Goal: Task Accomplishment & Management: Complete application form

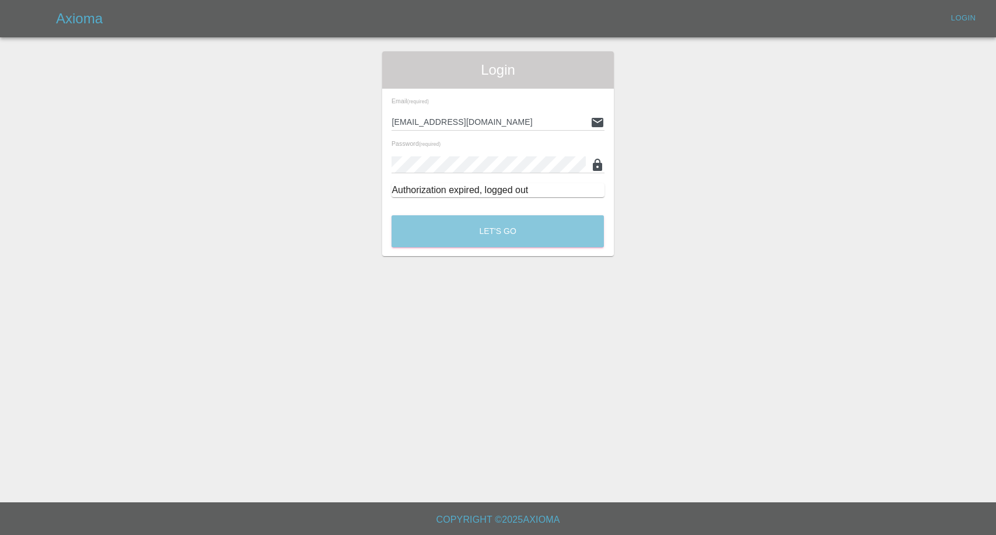
click at [547, 233] on button "Let's Go" at bounding box center [497, 231] width 212 height 32
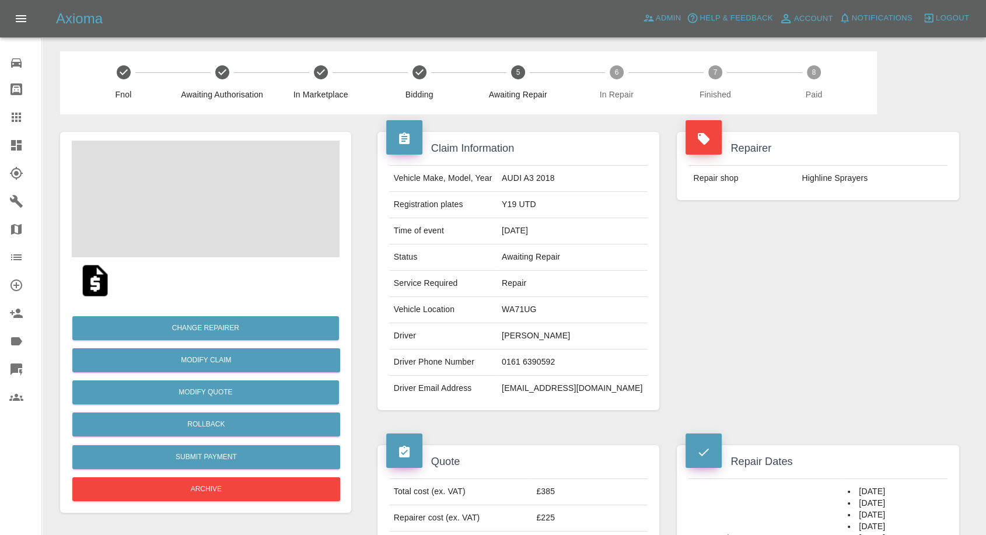
click at [562, 356] on td "0161 6390592" at bounding box center [572, 362] width 150 height 26
click at [574, 370] on td "0161 6390592" at bounding box center [572, 362] width 150 height 26
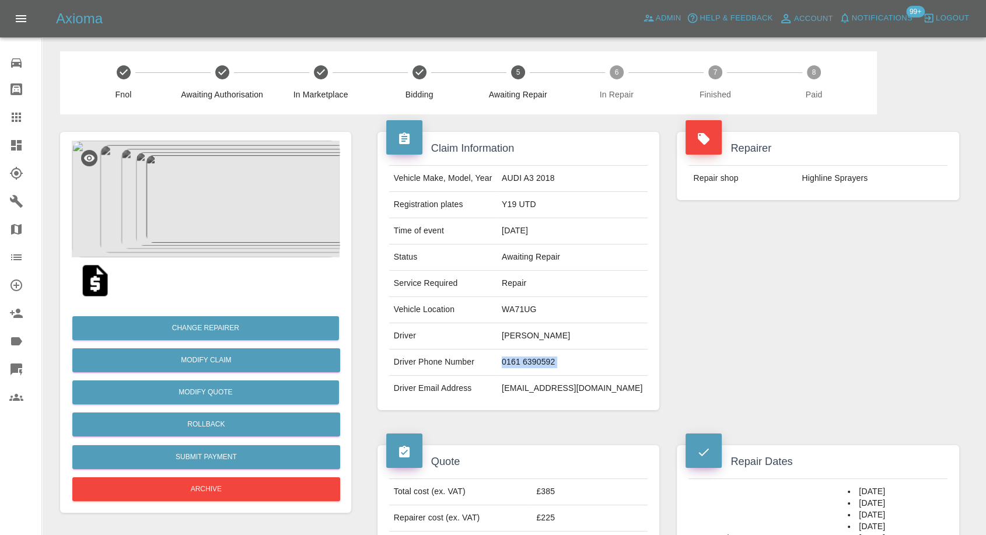
copy td "0161 6390592"
click at [576, 386] on td "dar@dcbltd.com" at bounding box center [572, 389] width 150 height 26
copy div "dar@dcbltd.com"
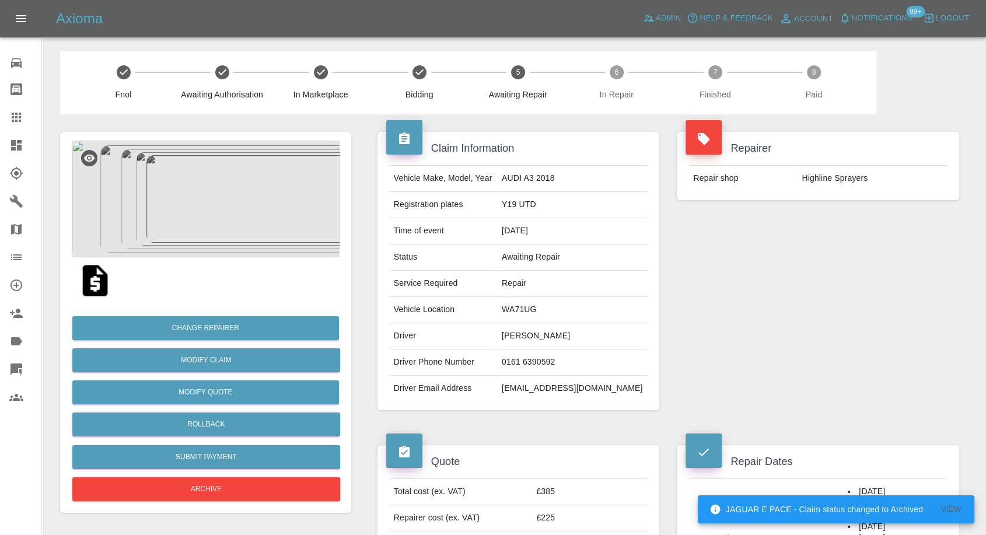
click at [565, 304] on td "WA71UG" at bounding box center [572, 310] width 150 height 26
copy td "WA71UG"
click at [570, 198] on td "Y19 UTD" at bounding box center [572, 205] width 150 height 26
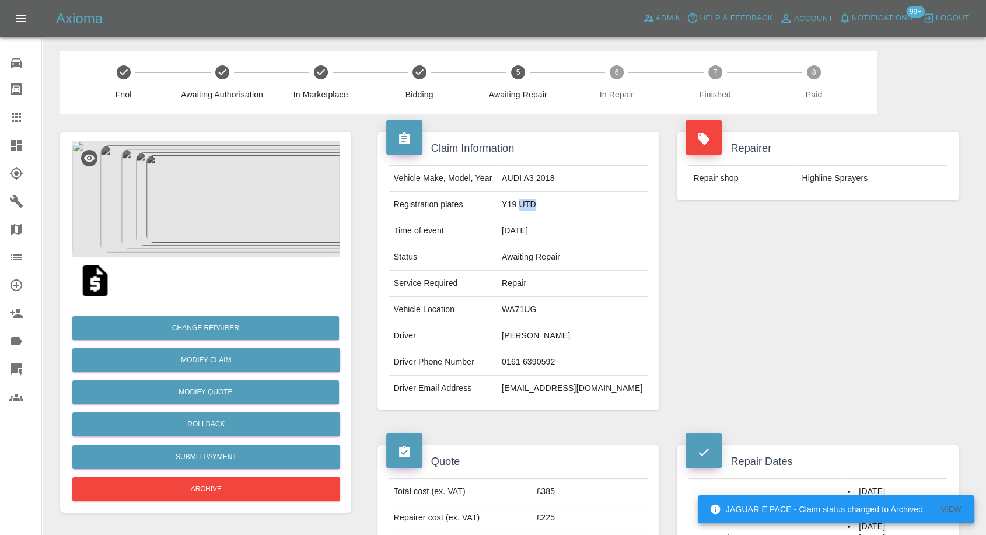
click at [570, 198] on td "Y19 UTD" at bounding box center [572, 205] width 150 height 26
copy td "Y19 UTD"
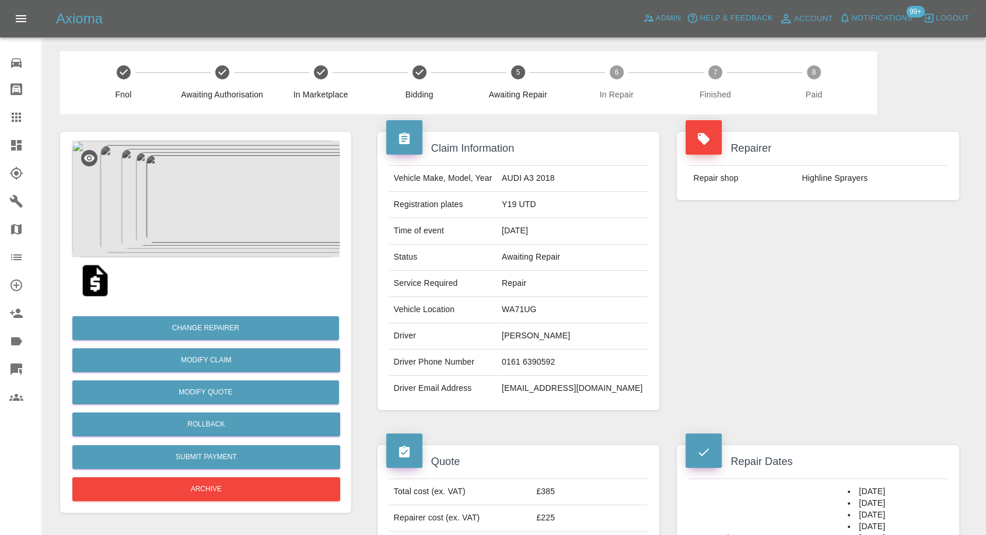
click at [558, 328] on td "David Armstrong" at bounding box center [572, 336] width 150 height 26
copy td "David"
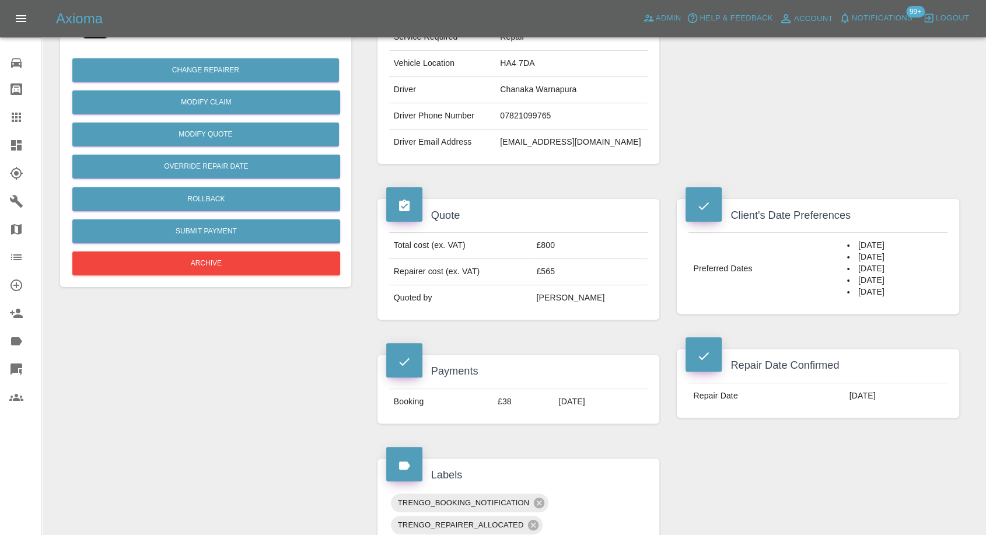
scroll to position [259, 0]
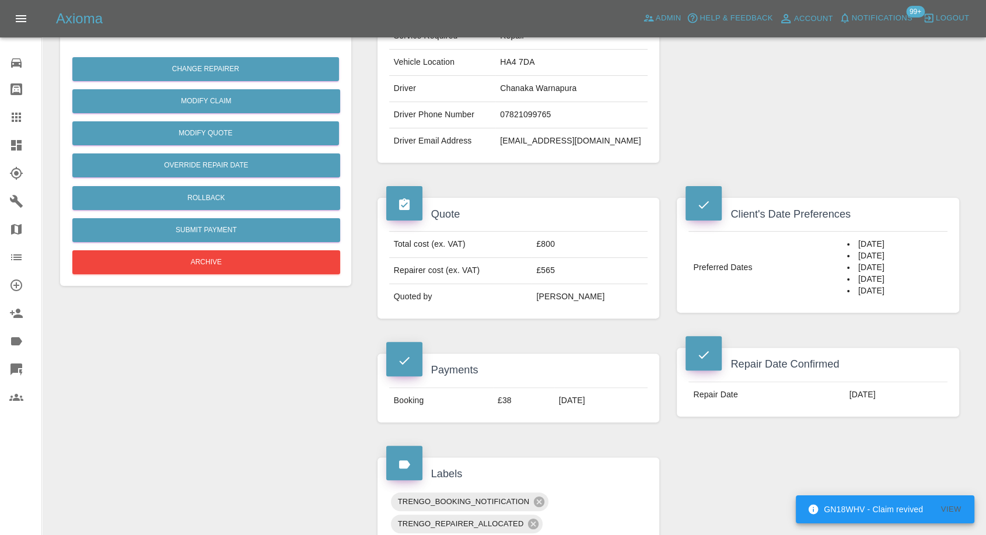
click at [510, 180] on div "Quote Total cost (ex. VAT) £800 Repairer cost (ex. VAT) £565 Quoted by Ankur Me…" at bounding box center [519, 258] width 300 height 156
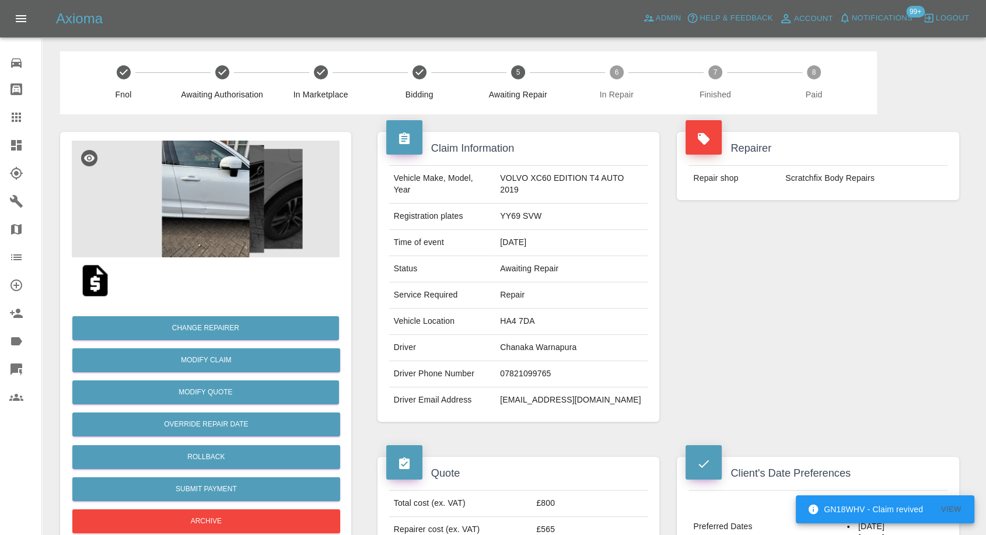
click at [820, 183] on td "Scratchfix Body Repairs" at bounding box center [863, 179] width 167 height 26
copy div "Scratchfix Body Repairs"
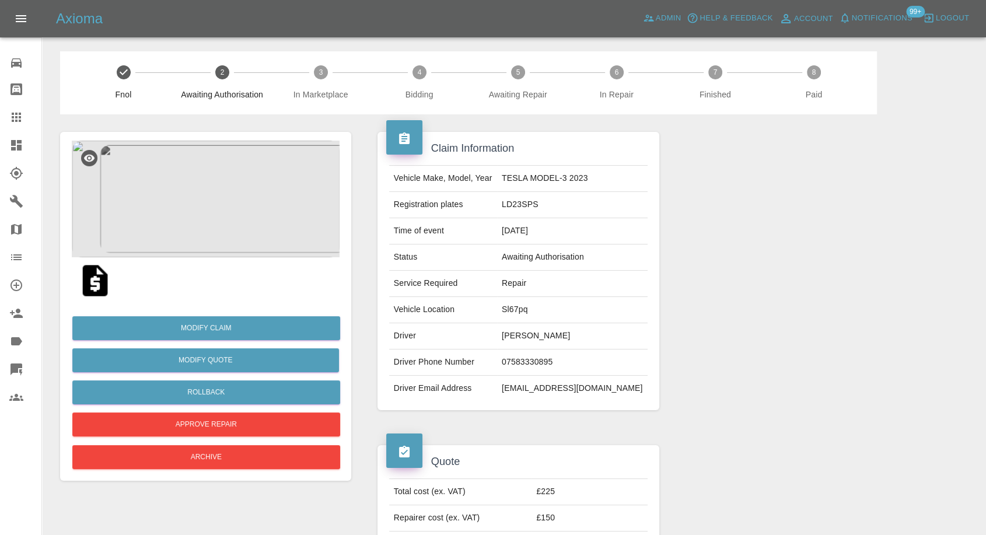
drag, startPoint x: 19, startPoint y: 106, endPoint x: 93, endPoint y: 188, distance: 111.1
click at [19, 106] on link "Claims" at bounding box center [20, 117] width 41 height 28
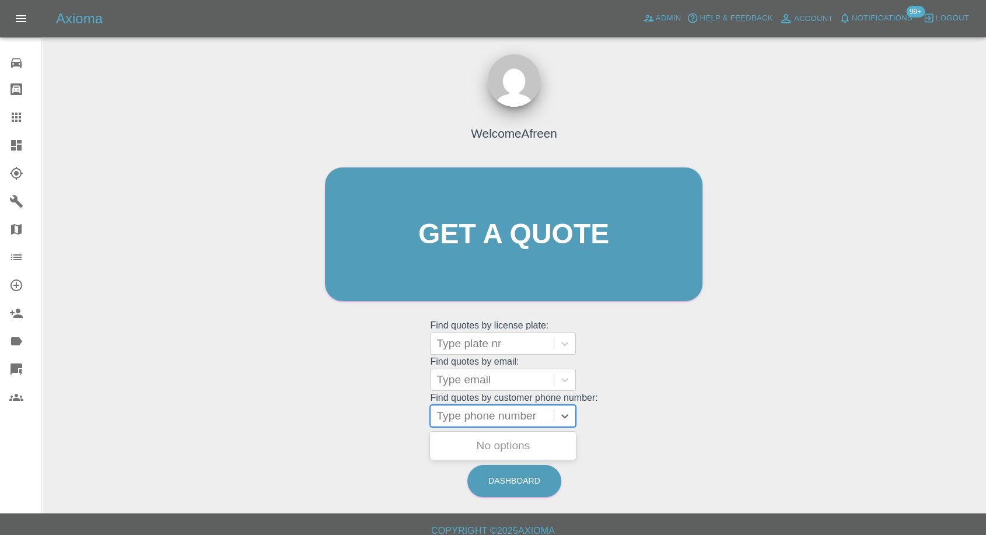
click at [511, 415] on div at bounding box center [491, 416] width 111 height 16
paste input "+447502168739"
type input "+447502168739"
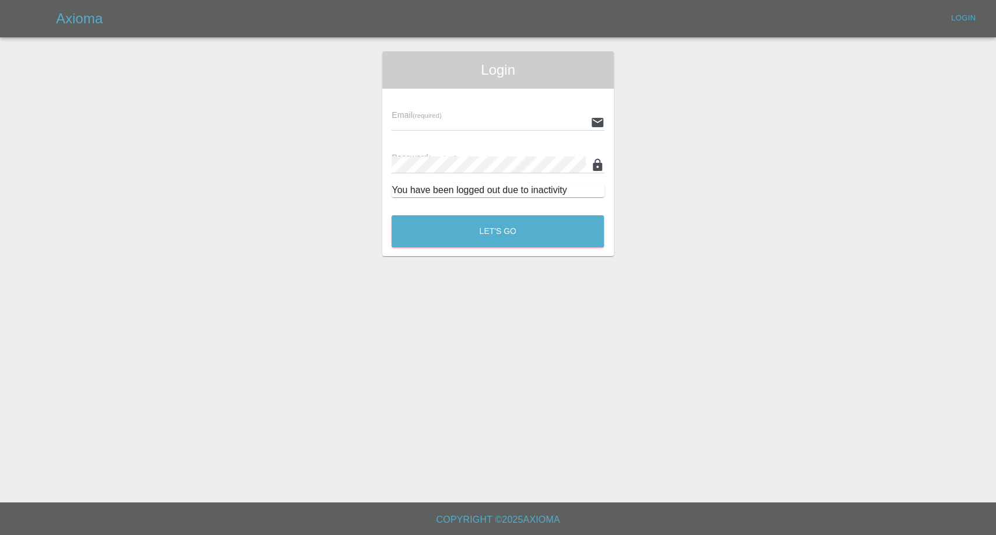
type input "afreen@axioma.co.uk"
click at [486, 248] on div "Let's Go" at bounding box center [497, 228] width 213 height 44
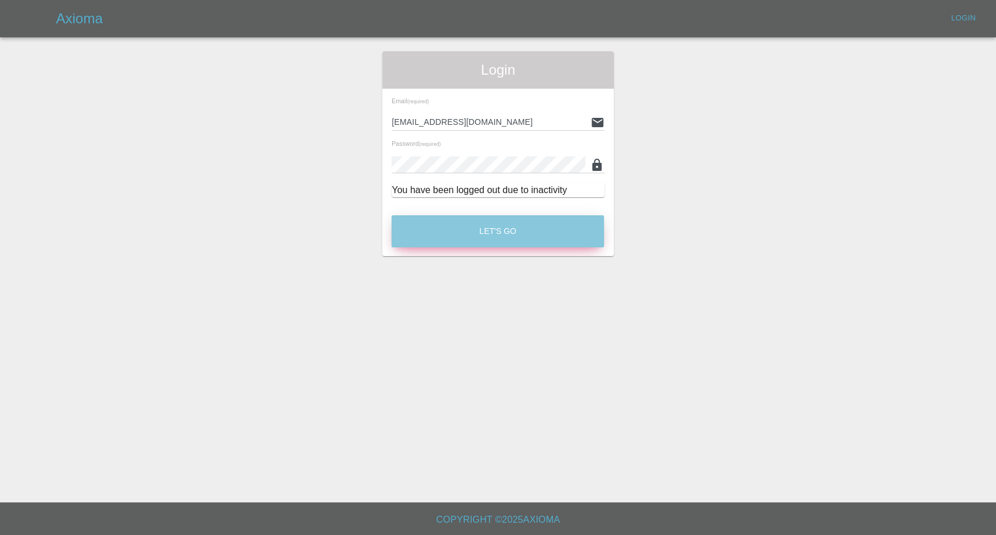
click at [504, 219] on button "Let's Go" at bounding box center [497, 231] width 212 height 32
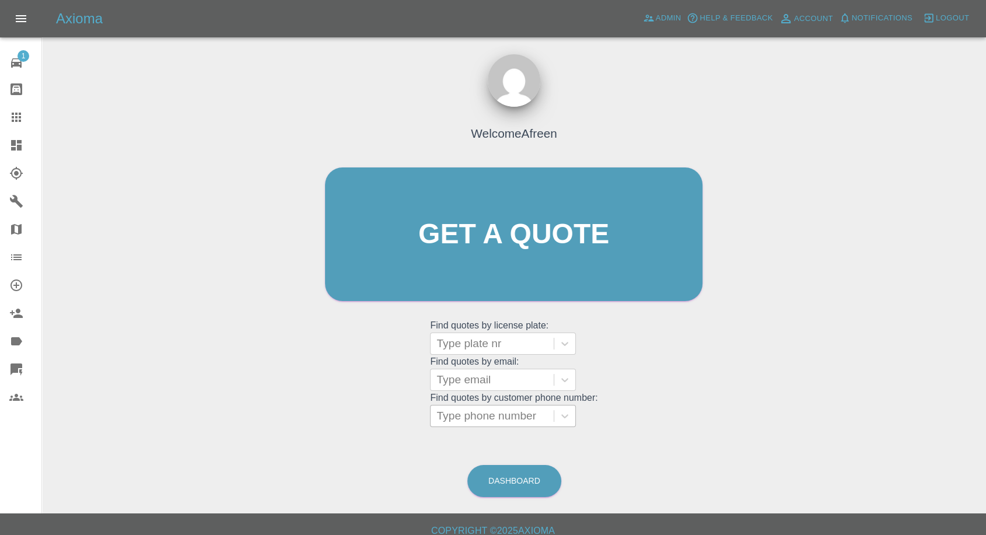
click at [475, 412] on div at bounding box center [491, 416] width 111 height 16
paste input "+447502168739"
drag, startPoint x: 461, startPoint y: 415, endPoint x: 302, endPoint y: 420, distance: 159.3
click at [303, 420] on div "Welcome Afreen Get a quote Get a quote Find quotes by license plate: Type plate…" at bounding box center [513, 289] width 925 height 419
type input "7502168739"
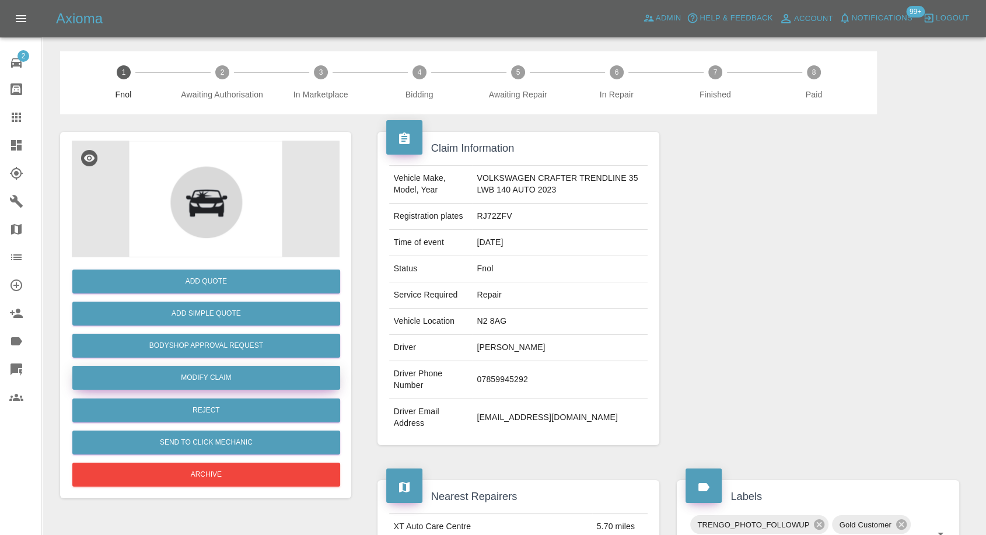
click at [226, 378] on link "Modify Claim" at bounding box center [206, 378] width 268 height 24
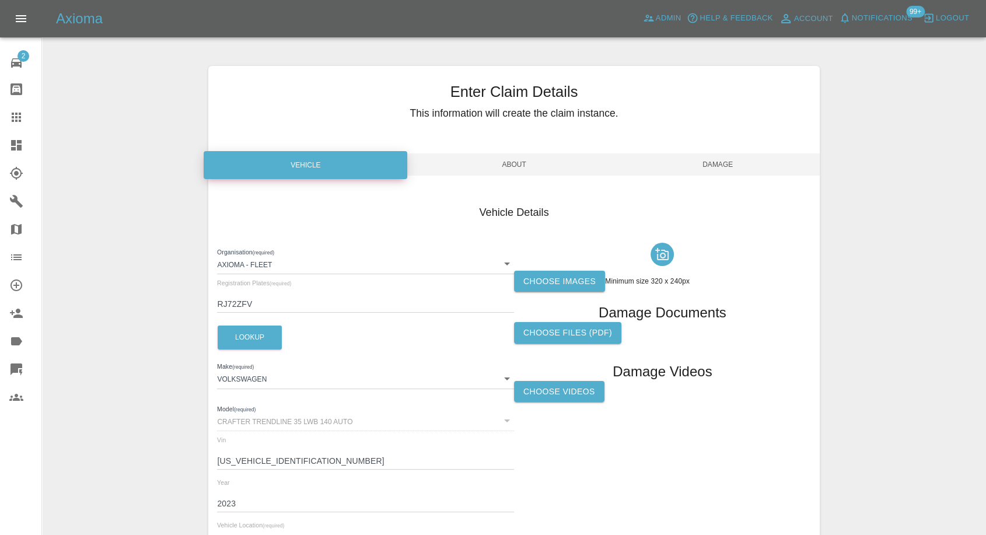
click at [573, 282] on label "Choose images" at bounding box center [559, 282] width 91 height 22
click at [0, 0] on input "Choose images" at bounding box center [0, 0] width 0 height 0
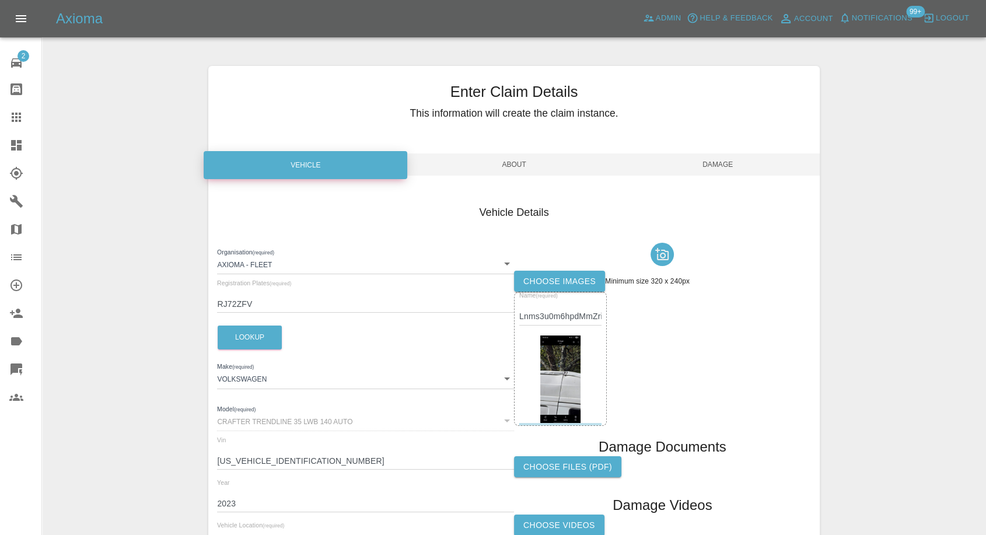
click at [725, 167] on span "Damage" at bounding box center [718, 164] width 204 height 22
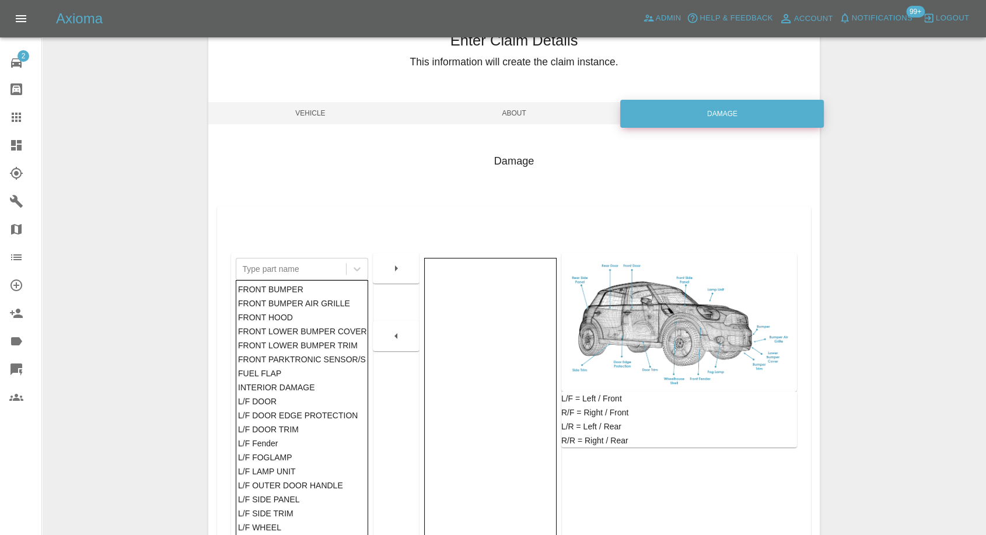
scroll to position [129, 0]
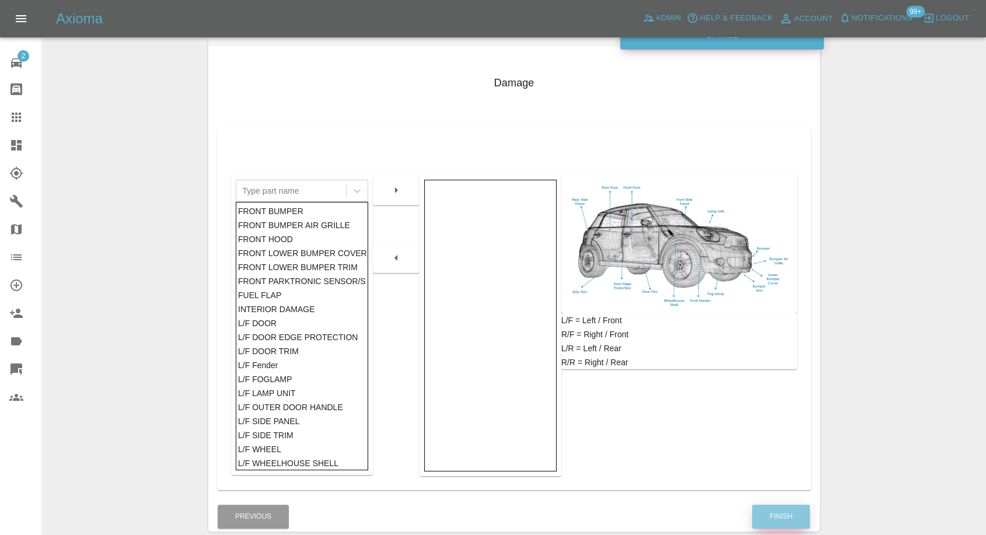
click at [781, 524] on div "Axioma Admin Help & Feedback Account Notifications 99+ Logout 2 Repair home Bod…" at bounding box center [493, 232] width 986 height 722
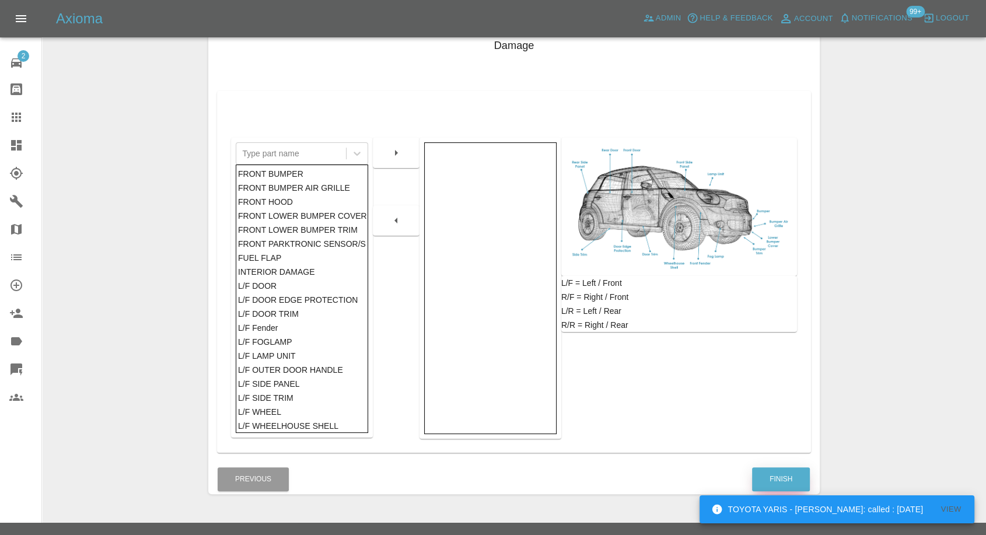
scroll to position [187, 0]
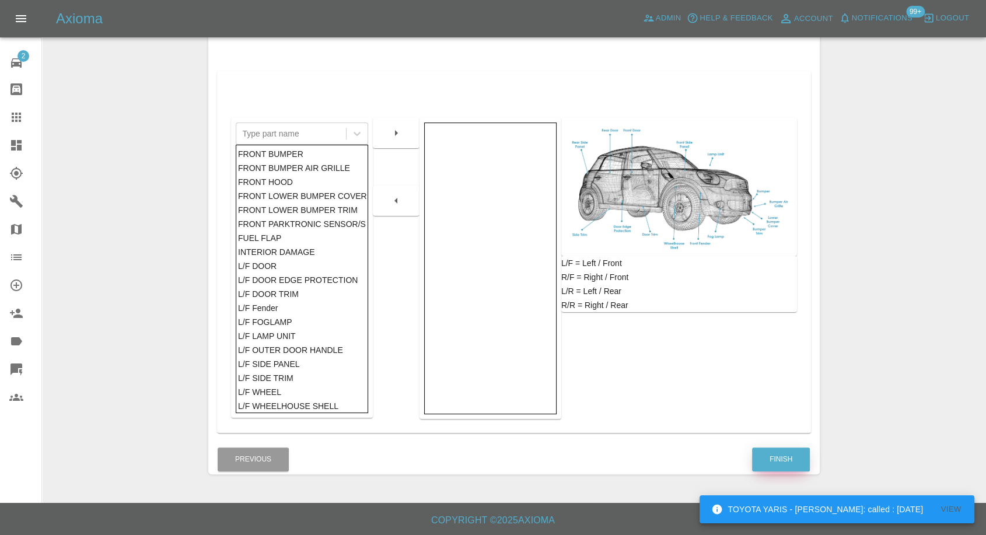
click at [780, 461] on button "Finish" at bounding box center [781, 459] width 58 height 24
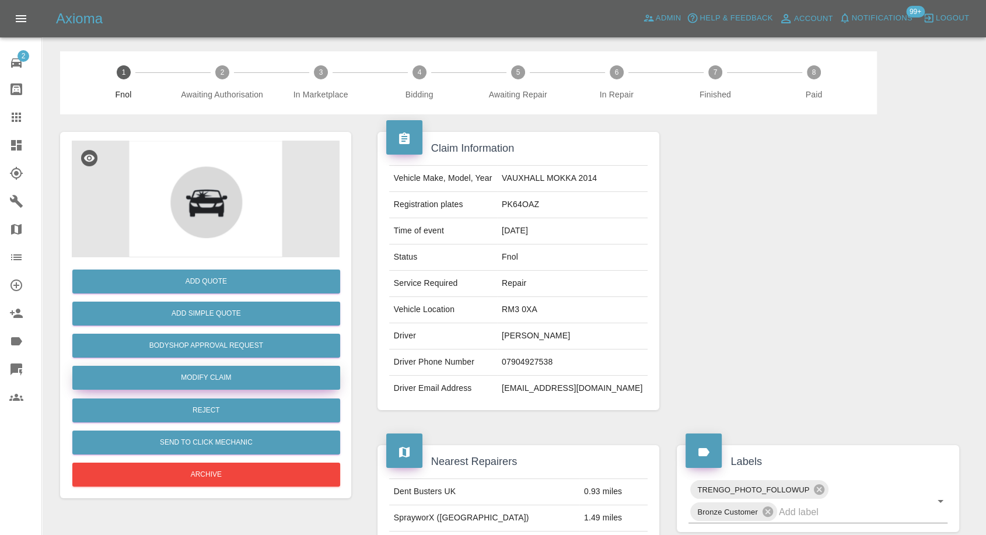
click at [230, 380] on link "Modify Claim" at bounding box center [206, 378] width 268 height 24
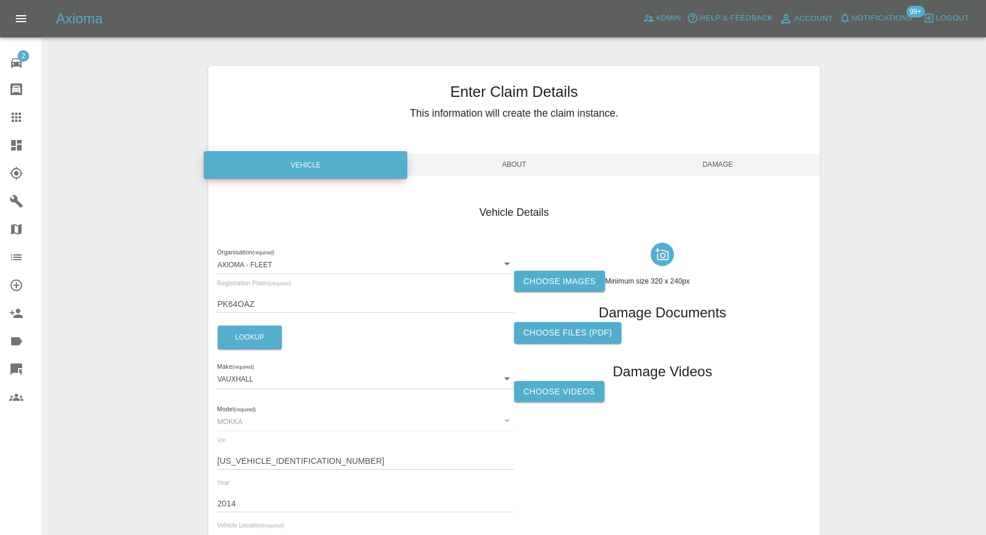
click at [555, 398] on label "Choose Videos" at bounding box center [559, 392] width 90 height 22
click at [0, 0] on input "Choose Videos" at bounding box center [0, 0] width 0 height 0
click at [571, 281] on label "Choose images" at bounding box center [559, 282] width 91 height 22
click at [0, 0] on input "Choose images" at bounding box center [0, 0] width 0 height 0
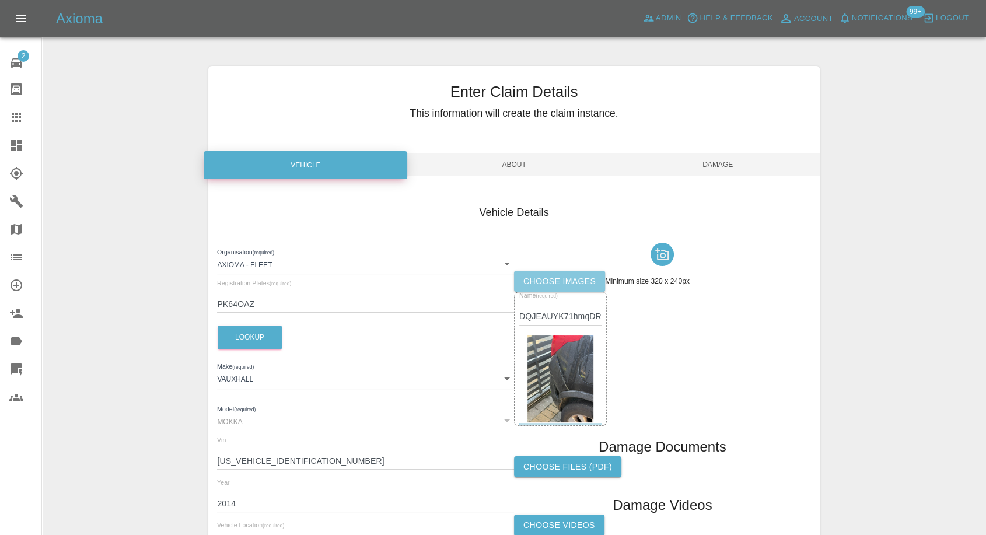
click at [568, 286] on label "Choose images" at bounding box center [559, 282] width 91 height 22
click at [0, 0] on input "Choose images" at bounding box center [0, 0] width 0 height 0
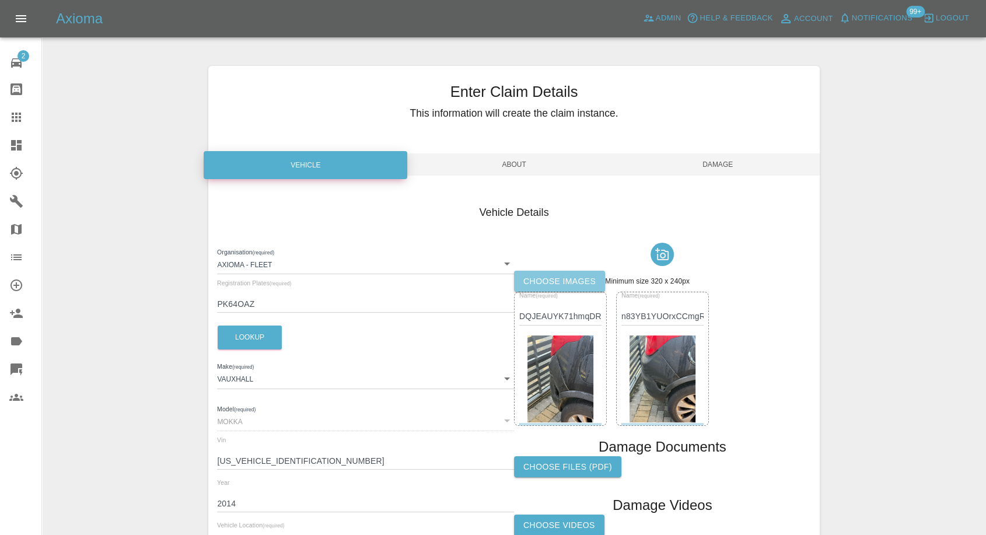
click at [537, 282] on label "Choose images" at bounding box center [559, 282] width 91 height 22
click at [0, 0] on input "Choose images" at bounding box center [0, 0] width 0 height 0
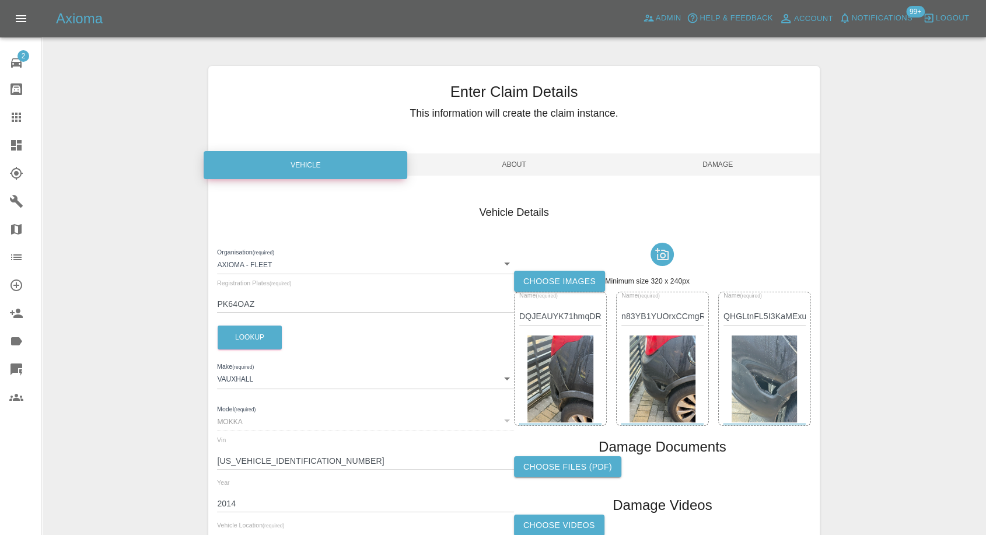
click at [728, 160] on span "Damage" at bounding box center [718, 164] width 204 height 22
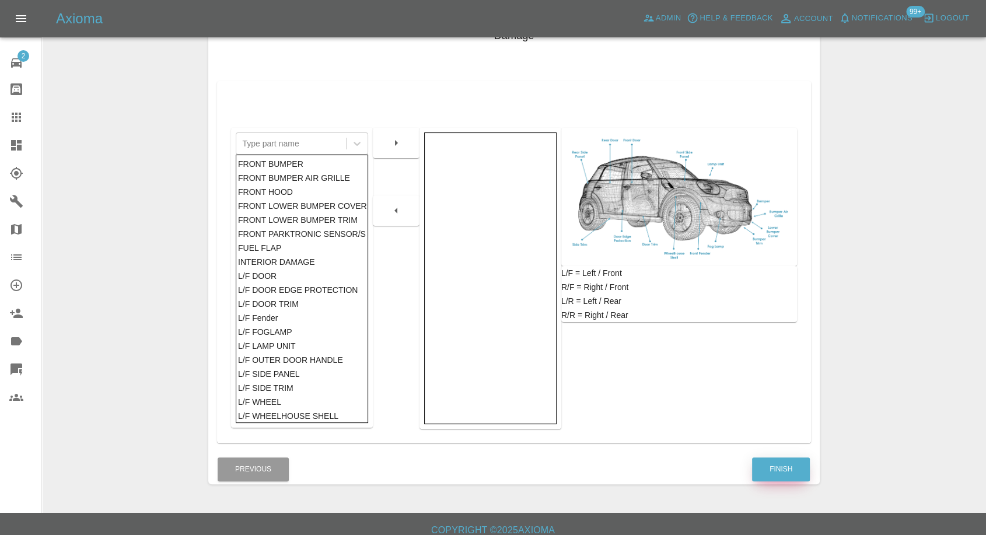
scroll to position [187, 0]
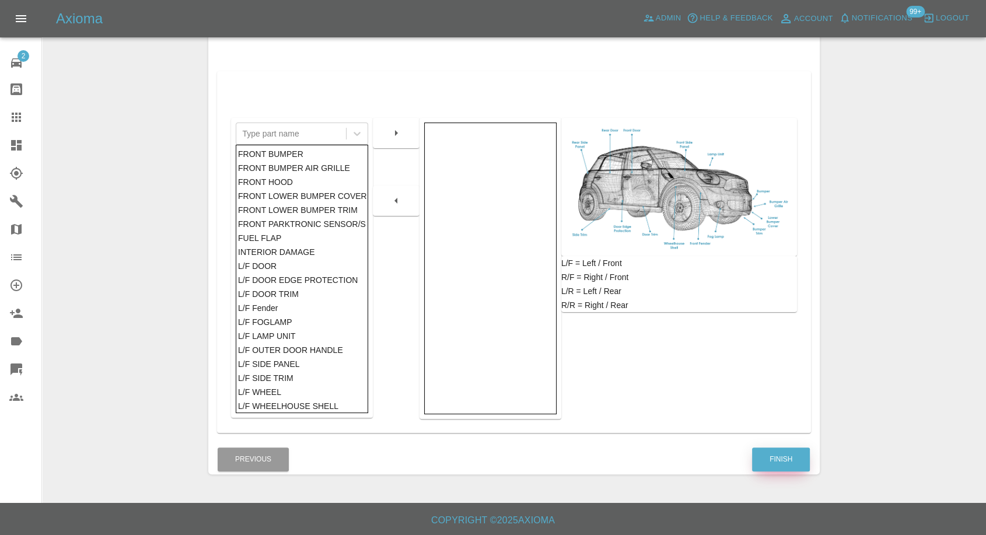
click at [801, 463] on button "Finish" at bounding box center [781, 459] width 58 height 24
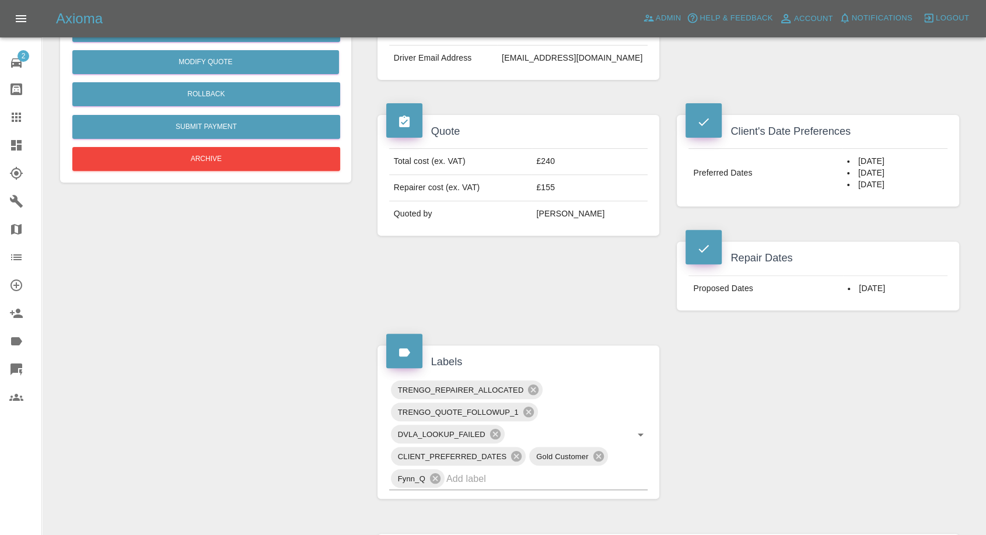
scroll to position [324, 0]
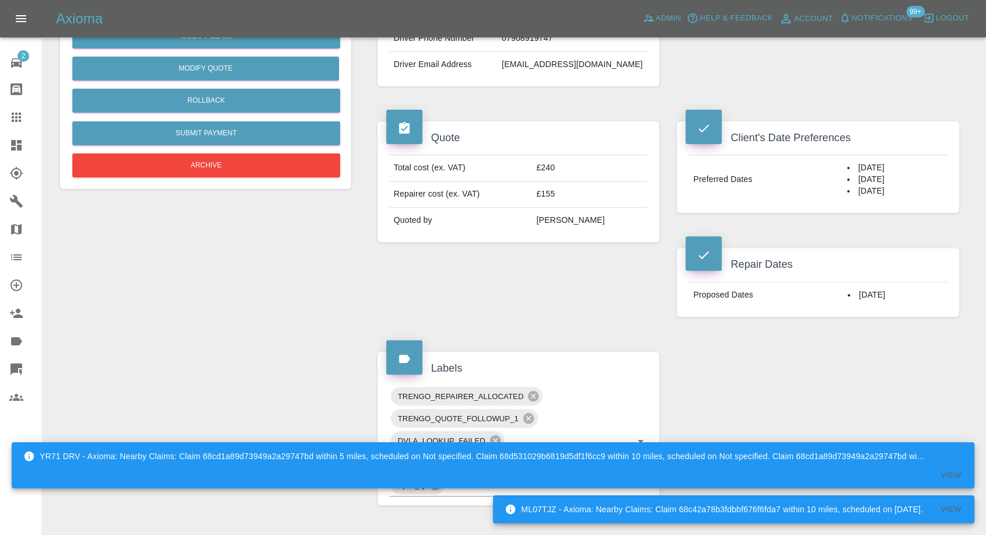
click at [696, 372] on div "Claim Information Vehicle Make, Model, Year N/A N/A 0 Registration plates MK68 …" at bounding box center [668, 371] width 599 height 1160
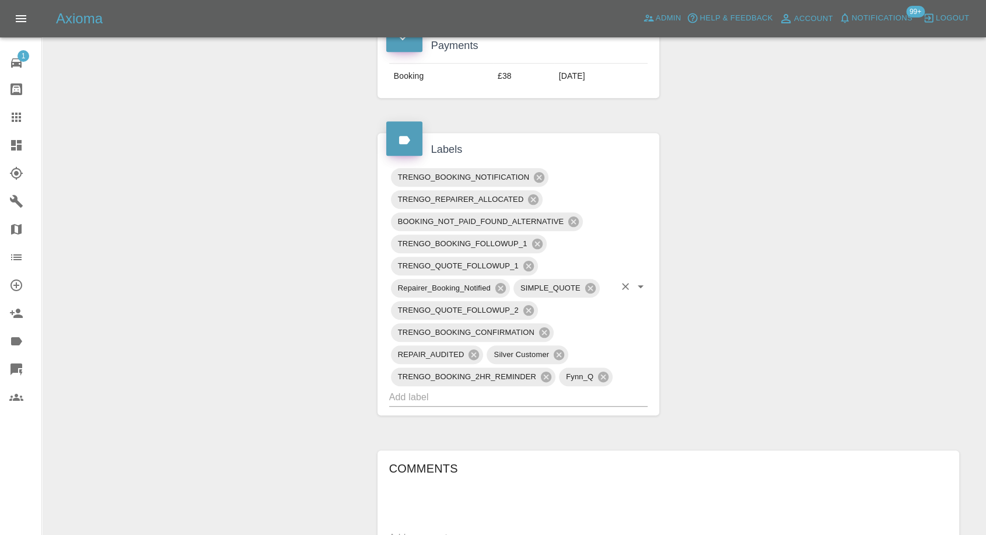
scroll to position [778, 0]
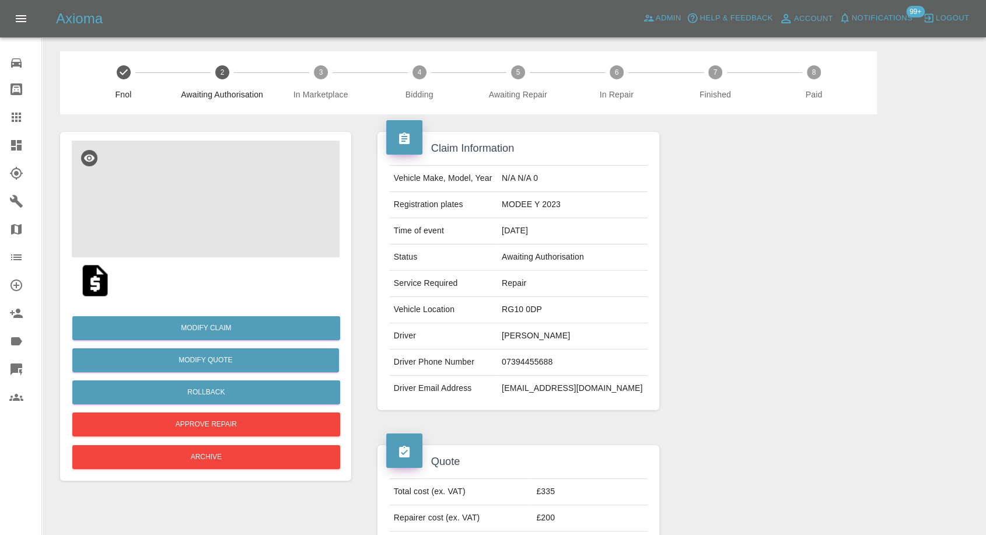
click at [204, 160] on img at bounding box center [206, 199] width 268 height 117
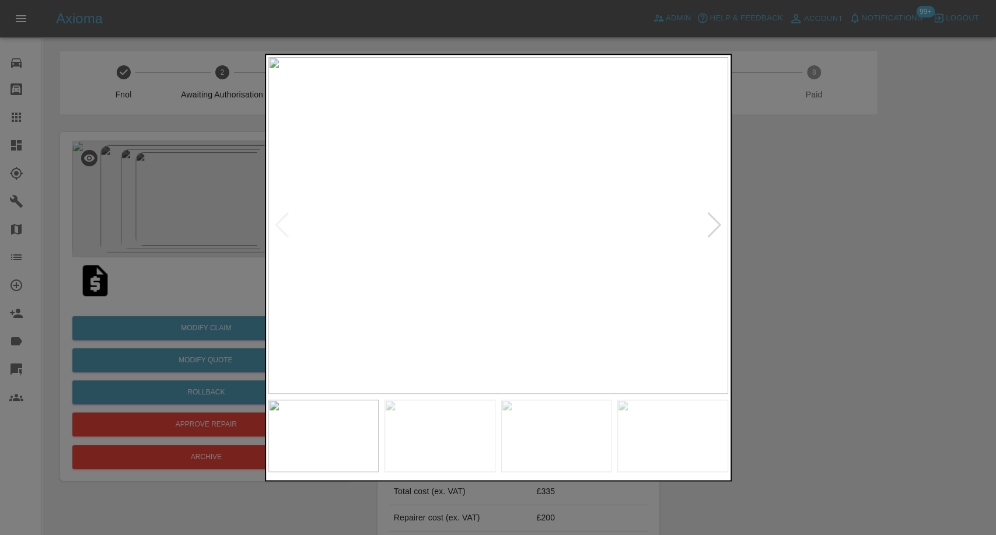
click at [460, 430] on img at bounding box center [439, 436] width 111 height 72
click at [543, 435] on img at bounding box center [556, 436] width 111 height 72
click at [675, 441] on img at bounding box center [672, 436] width 111 height 72
click at [708, 222] on img at bounding box center [498, 225] width 460 height 337
click at [710, 222] on img at bounding box center [498, 225] width 460 height 337
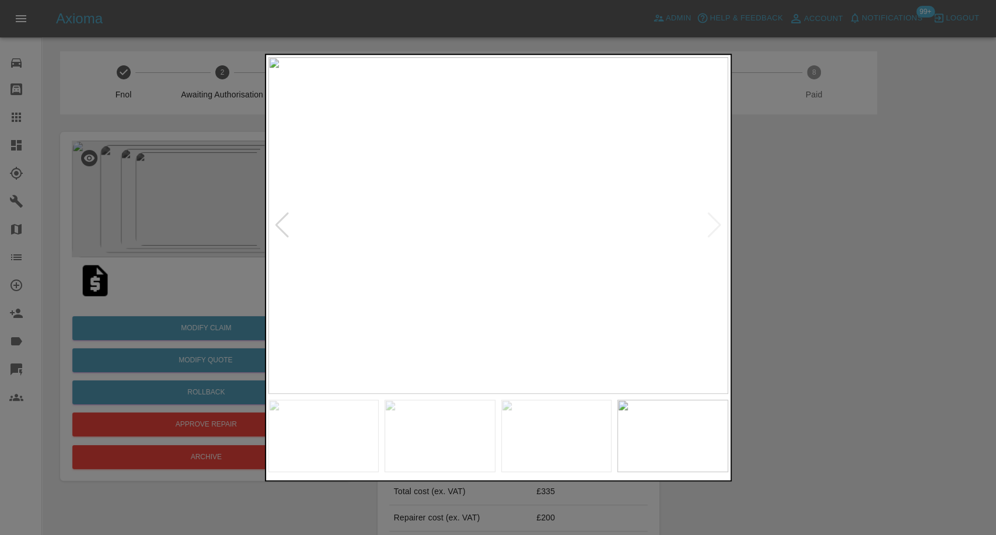
click at [715, 221] on img at bounding box center [498, 225] width 460 height 337
drag, startPoint x: 803, startPoint y: 242, endPoint x: 285, endPoint y: 12, distance: 567.4
click at [804, 243] on div at bounding box center [498, 267] width 996 height 535
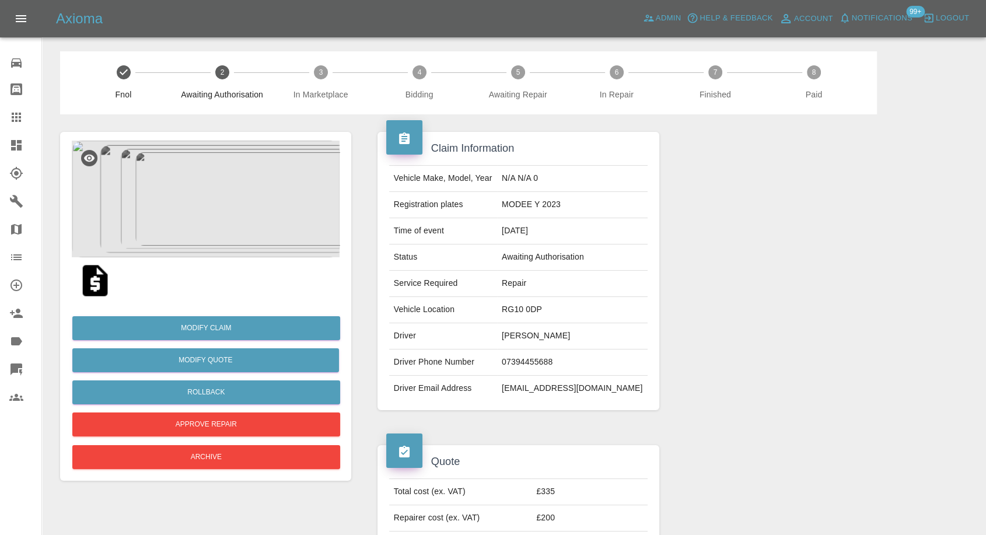
click at [208, 173] on img at bounding box center [206, 199] width 268 height 117
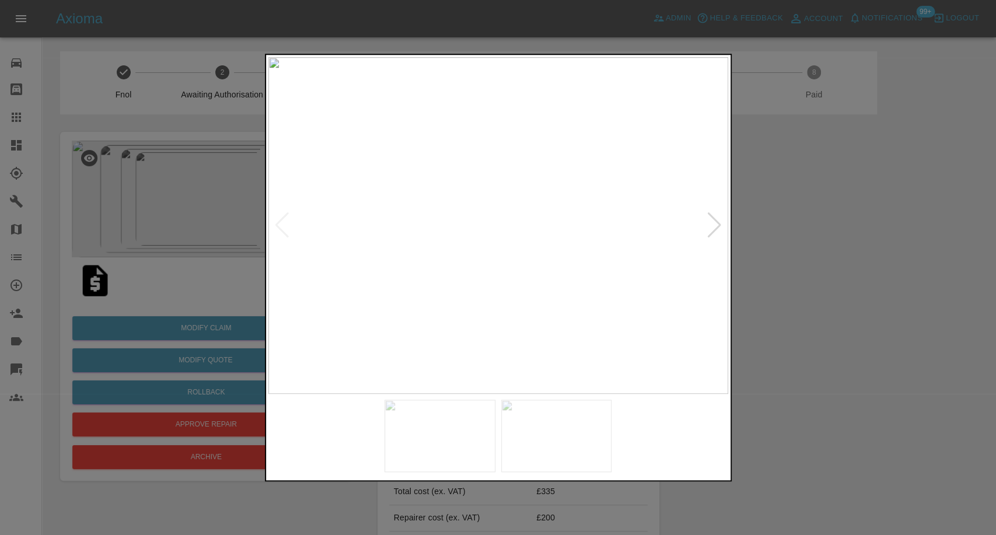
click at [464, 430] on img at bounding box center [439, 436] width 111 height 72
click at [576, 434] on img at bounding box center [556, 436] width 111 height 72
click at [614, 430] on div at bounding box center [498, 436] width 460 height 72
click at [621, 433] on img at bounding box center [672, 436] width 111 height 72
click at [813, 428] on div at bounding box center [498, 267] width 996 height 535
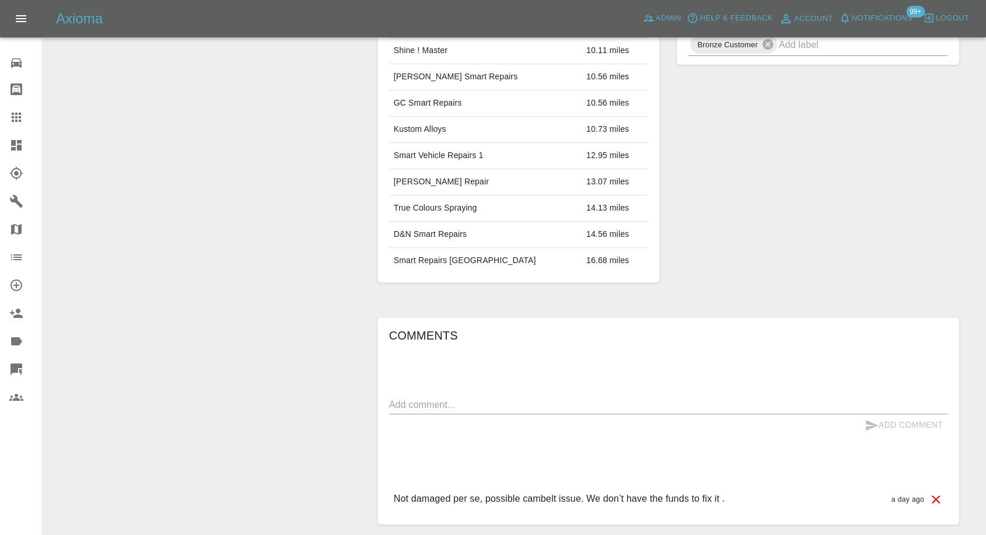
scroll to position [550, 0]
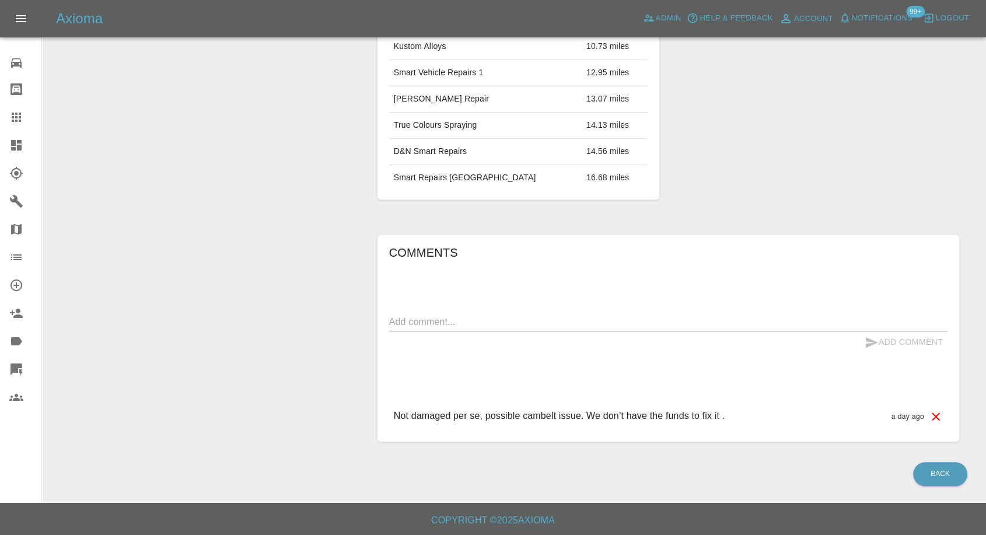
click at [535, 418] on p "Not damaged per se, possible cambelt issue. We don’t have the funds to fix it ." at bounding box center [559, 416] width 331 height 14
click at [535, 414] on p "Not damaged per se, possible cambelt issue. We don’t have the funds to fix it ." at bounding box center [559, 416] width 331 height 14
drag, startPoint x: 521, startPoint y: 415, endPoint x: 580, endPoint y: 407, distance: 58.9
click at [580, 409] on p "Not damaged per se, possible cambelt issue. We don’t have the funds to fix it ." at bounding box center [559, 416] width 331 height 14
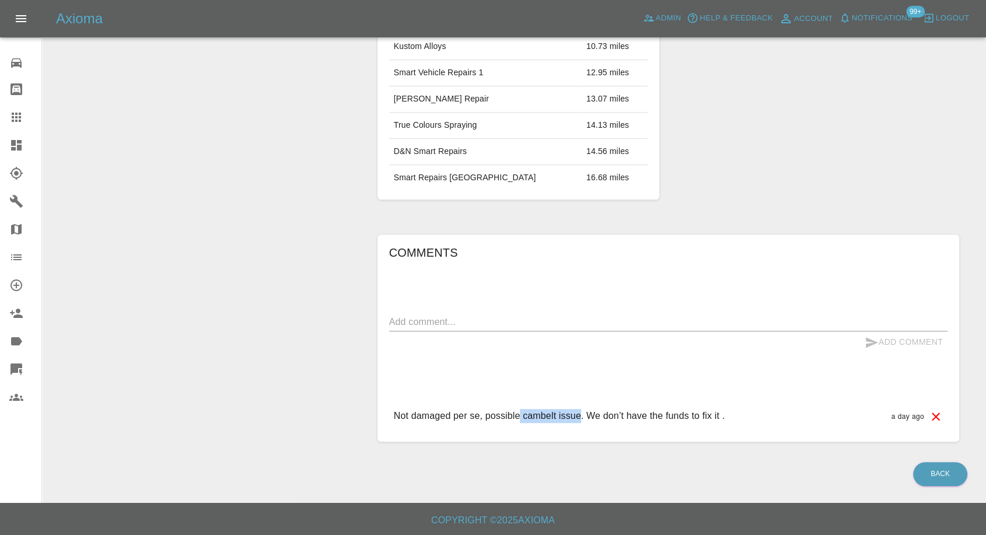
copy p "cambelt issue"
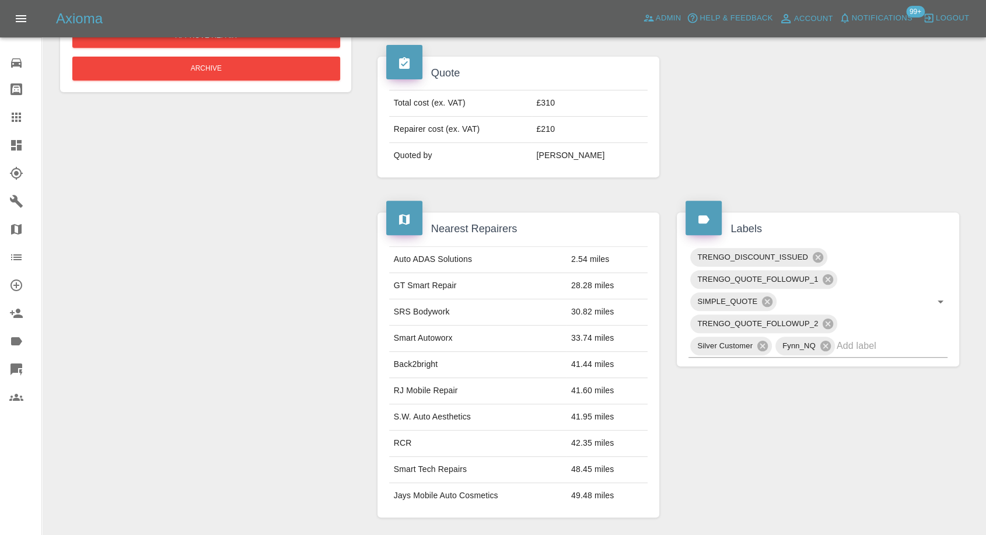
scroll to position [648, 0]
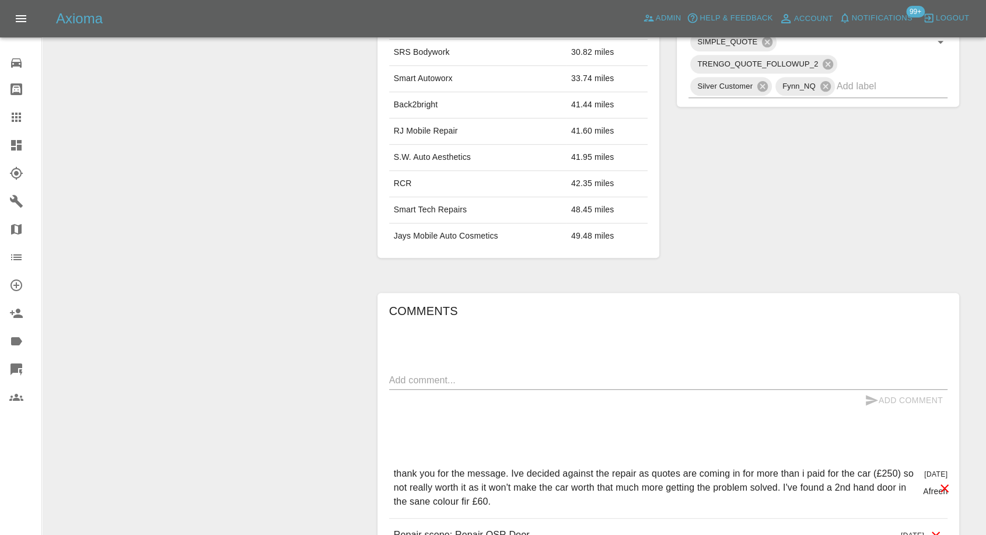
click at [529, 376] on textarea at bounding box center [668, 379] width 558 height 13
paste textarea "Thank you but ive now purchased a second hand door for £60 which just needs a […"
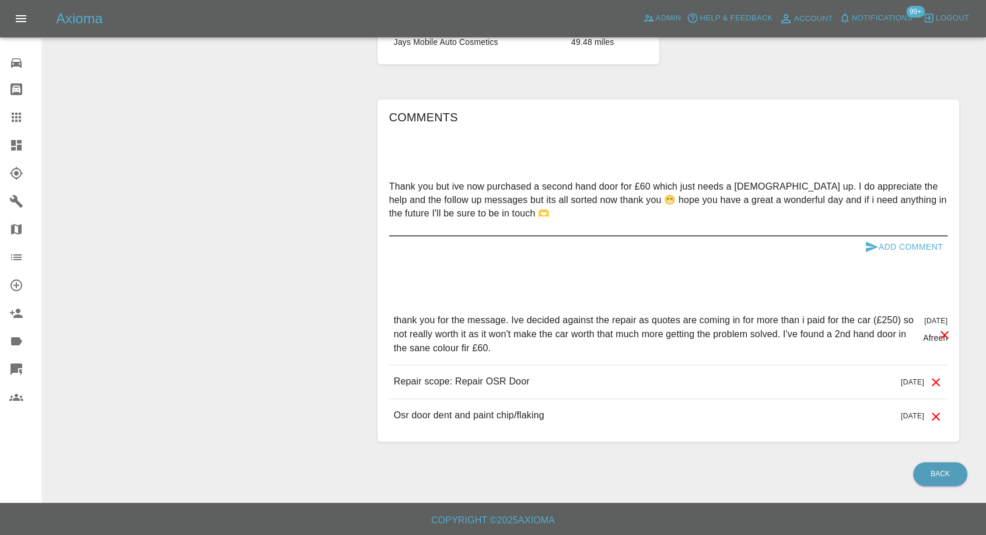
scroll to position [828, 0]
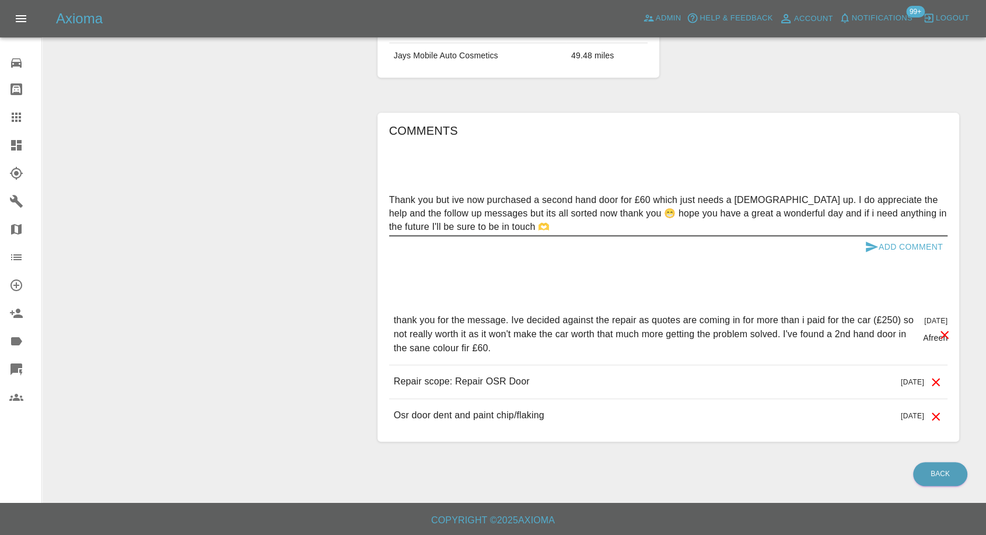
type textarea "Thank you but ive now purchased a second hand door for £60 which just needs a […"
click at [867, 246] on icon "submit" at bounding box center [872, 246] width 12 height 10
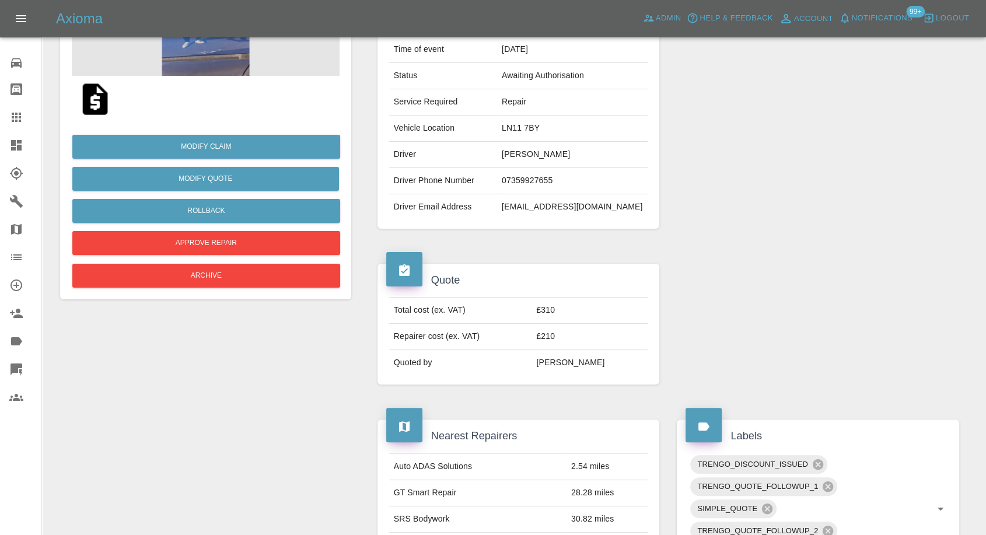
scroll to position [180, 0]
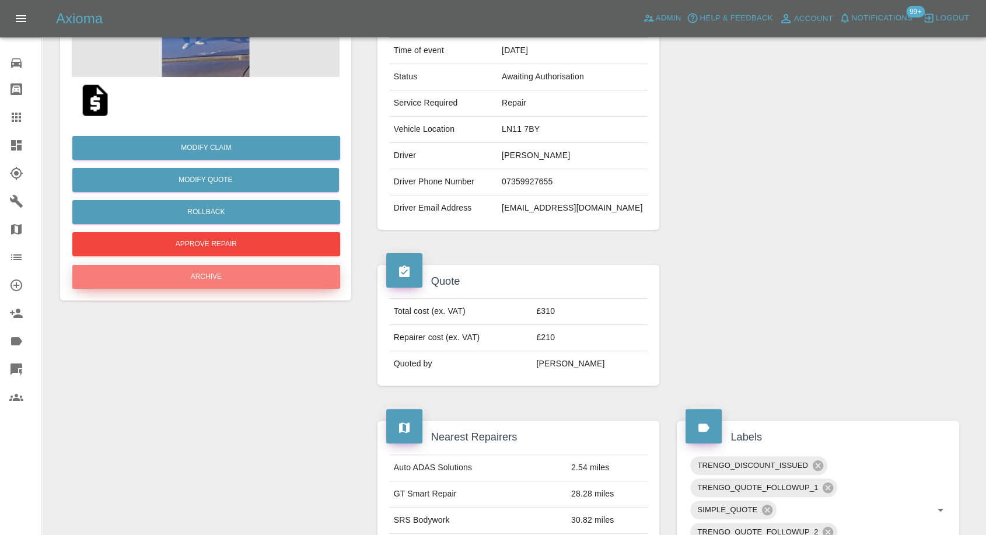
click at [219, 274] on button "Archive" at bounding box center [206, 277] width 268 height 24
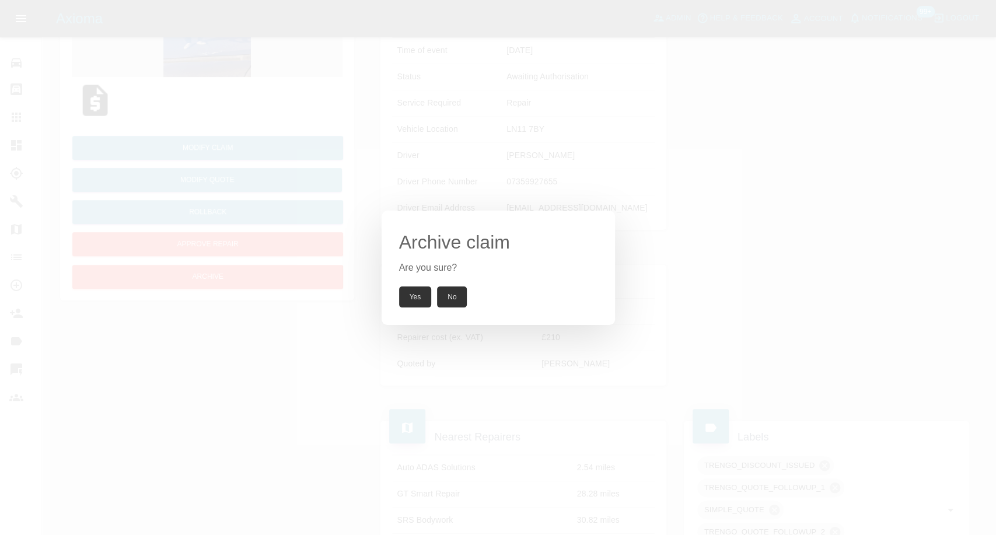
click at [420, 304] on button "Yes" at bounding box center [415, 296] width 33 height 21
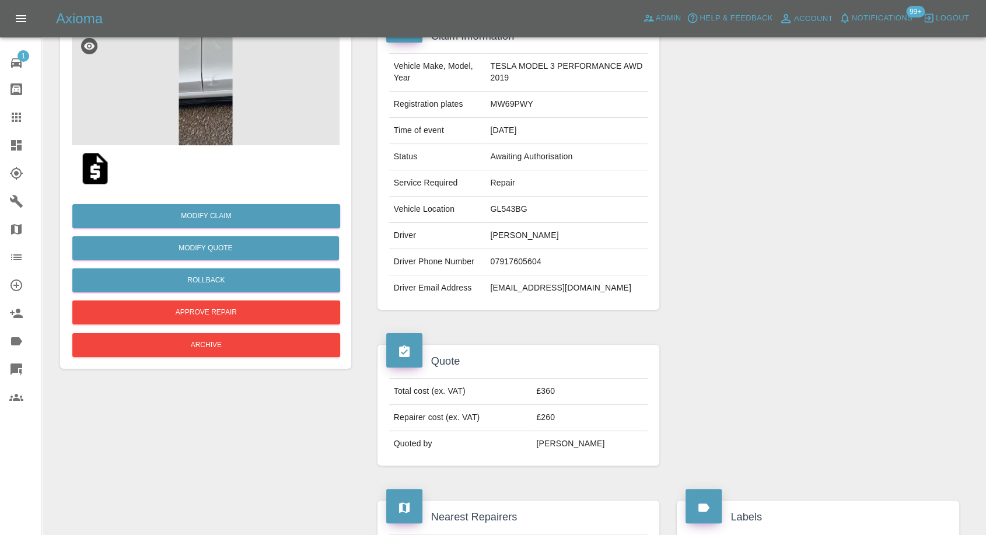
scroll to position [129, 0]
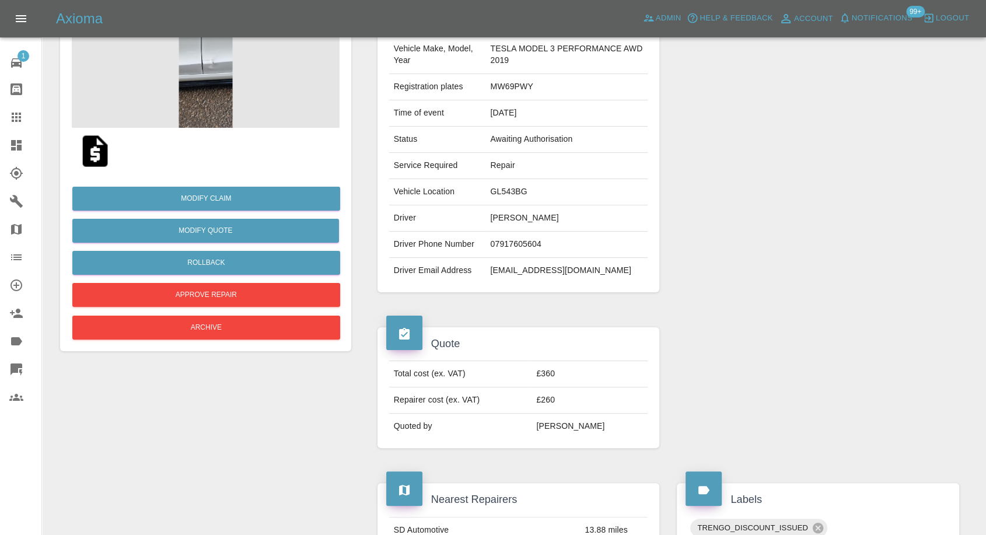
click at [90, 152] on img at bounding box center [94, 150] width 37 height 37
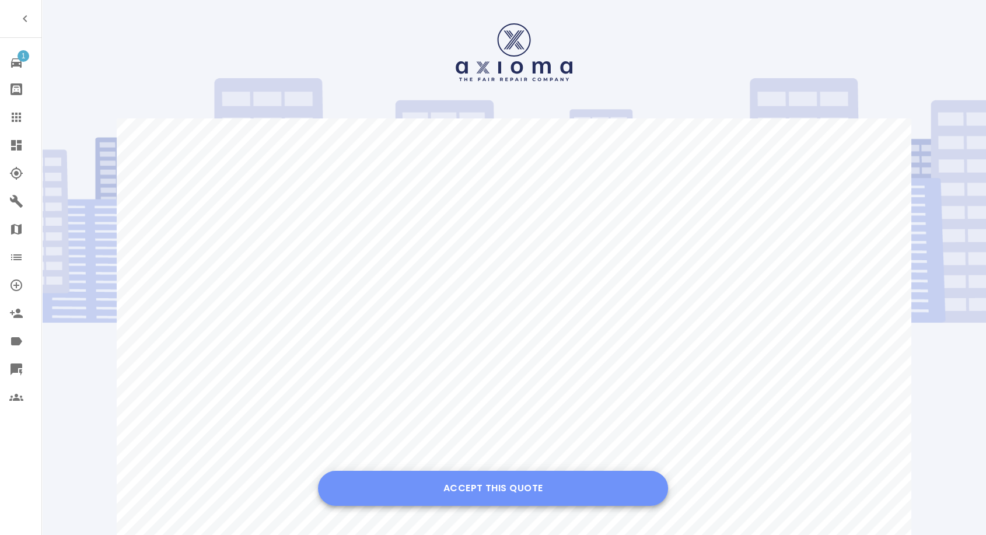
click at [502, 486] on button "Accept this Quote" at bounding box center [493, 488] width 350 height 35
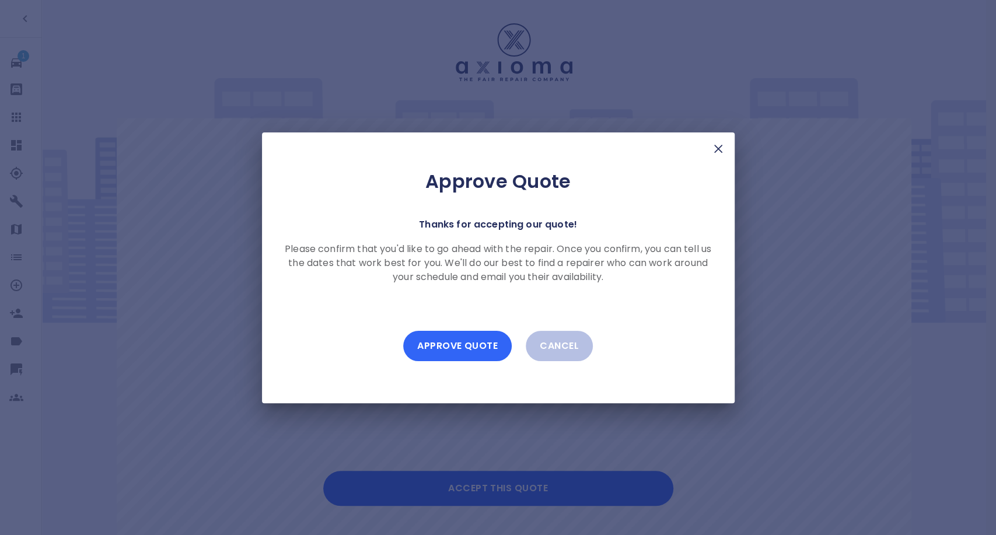
click at [471, 352] on button "Approve Quote" at bounding box center [457, 346] width 108 height 30
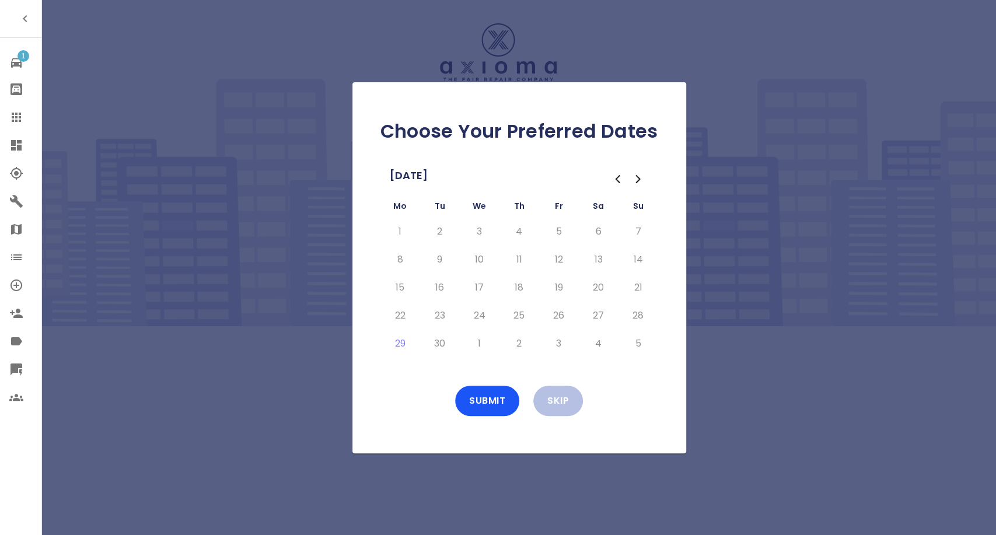
click at [640, 181] on icon "Go to the Next Month" at bounding box center [638, 179] width 14 height 14
click at [439, 255] on button "7" at bounding box center [439, 259] width 21 height 19
click at [474, 258] on button "8" at bounding box center [479, 259] width 21 height 19
click at [521, 257] on button "9" at bounding box center [519, 259] width 21 height 19
click at [556, 258] on button "10" at bounding box center [558, 259] width 21 height 19
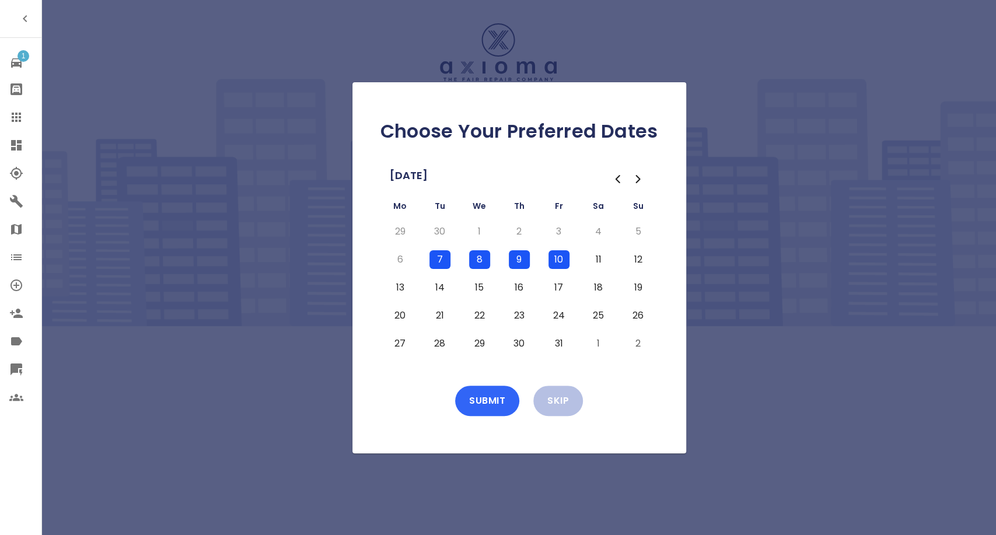
click at [502, 398] on button "Submit" at bounding box center [487, 401] width 64 height 30
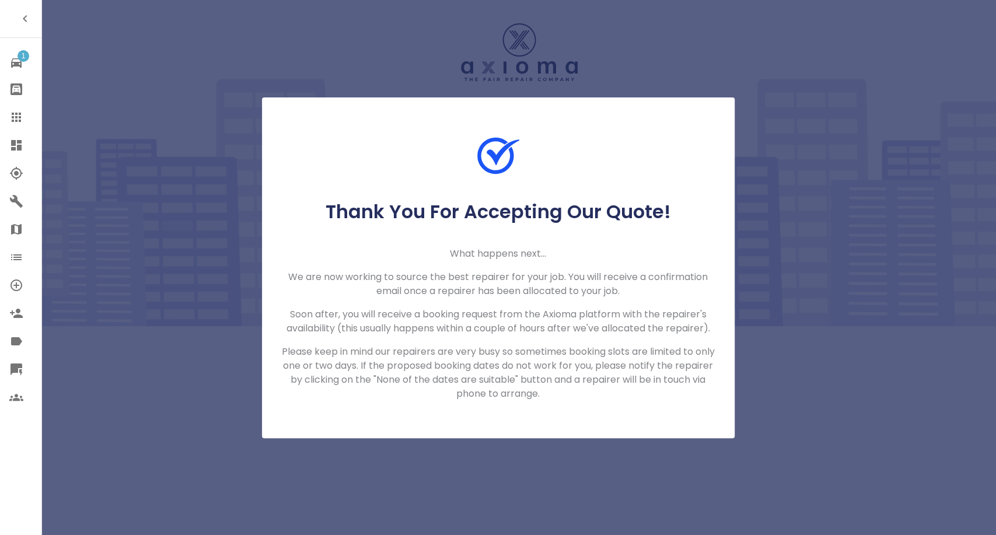
click at [15, 118] on icon at bounding box center [16, 117] width 9 height 9
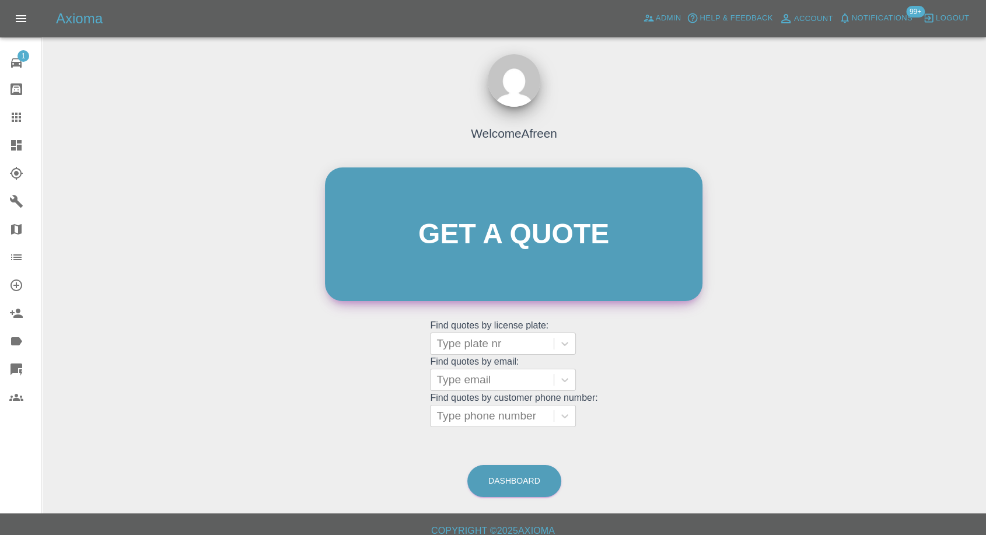
scroll to position [10, 0]
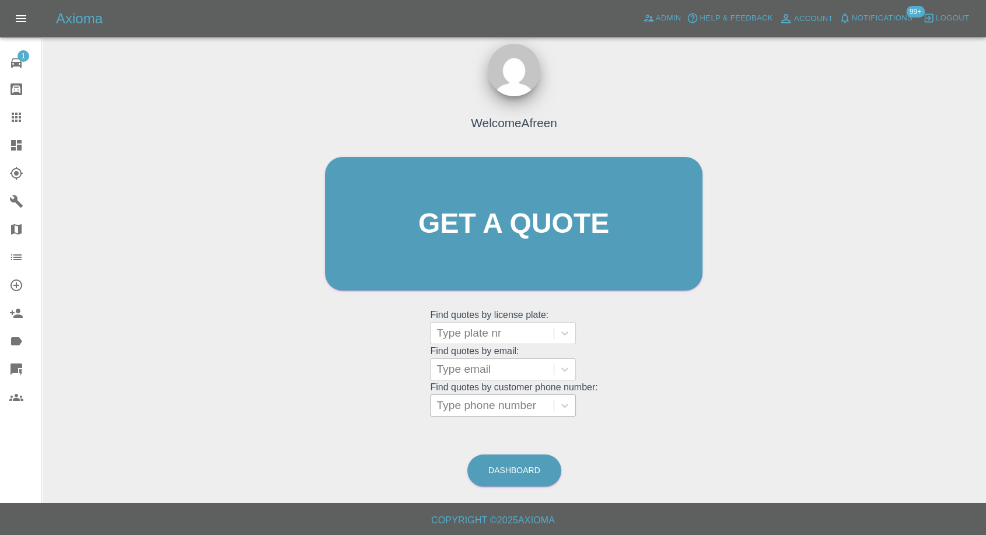
click at [512, 403] on div at bounding box center [491, 405] width 111 height 16
paste input "+447702815212"
drag, startPoint x: 459, startPoint y: 404, endPoint x: 354, endPoint y: 404, distance: 105.0
click at [354, 404] on div "Welcome Afreen Get a quote Get a quote Find quotes by license plate: Type plate…" at bounding box center [514, 246] width 402 height 352
type input "07702815212"
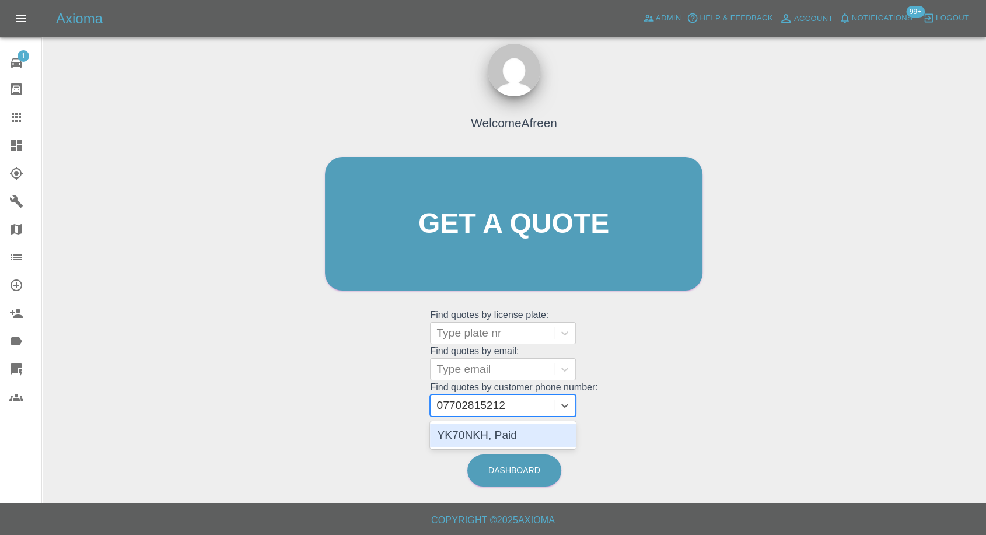
click at [477, 426] on div "YK70NKH, Paid" at bounding box center [503, 434] width 146 height 23
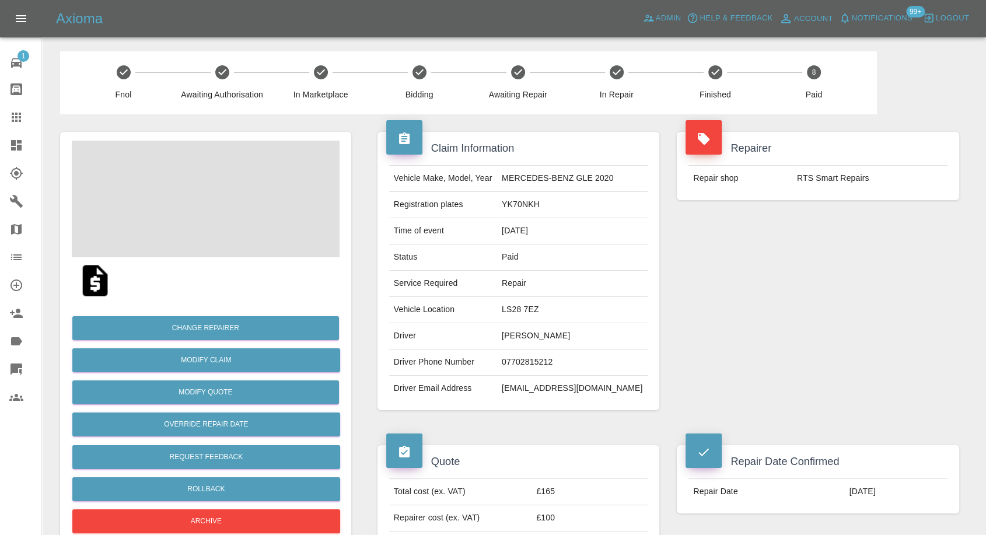
click at [554, 384] on td "umgreat@hotmail.com" at bounding box center [572, 389] width 150 height 26
copy div "umgreat@hotmail.com"
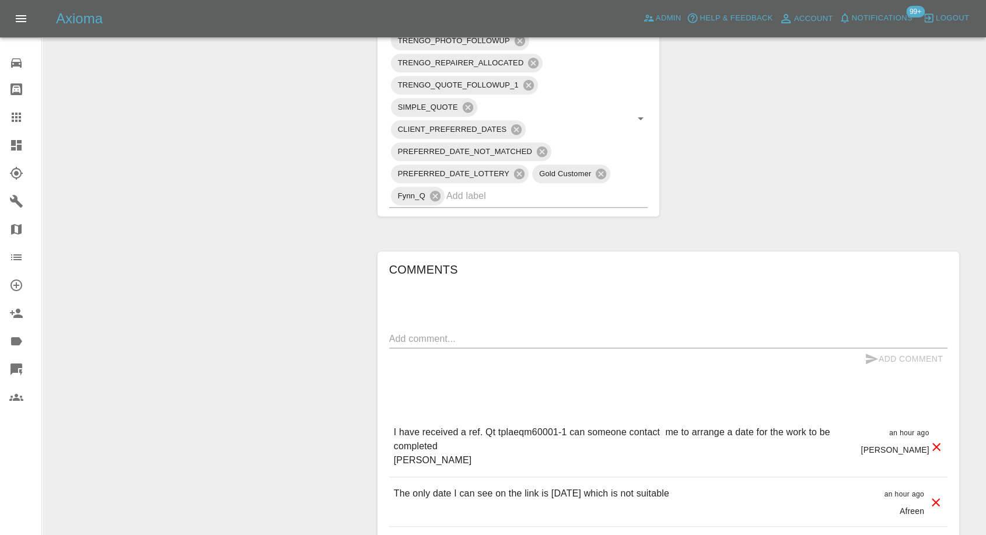
scroll to position [713, 0]
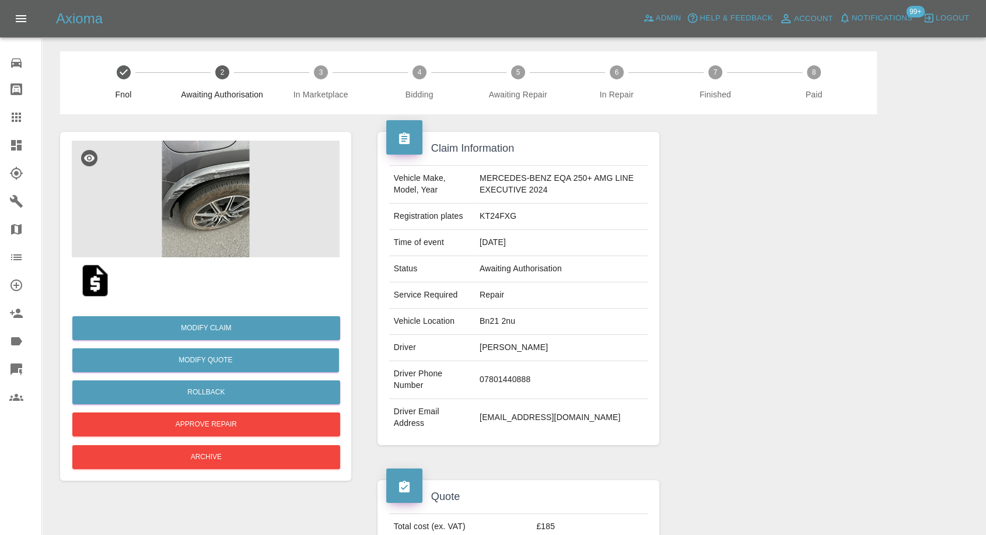
click at [172, 166] on img at bounding box center [206, 199] width 268 height 117
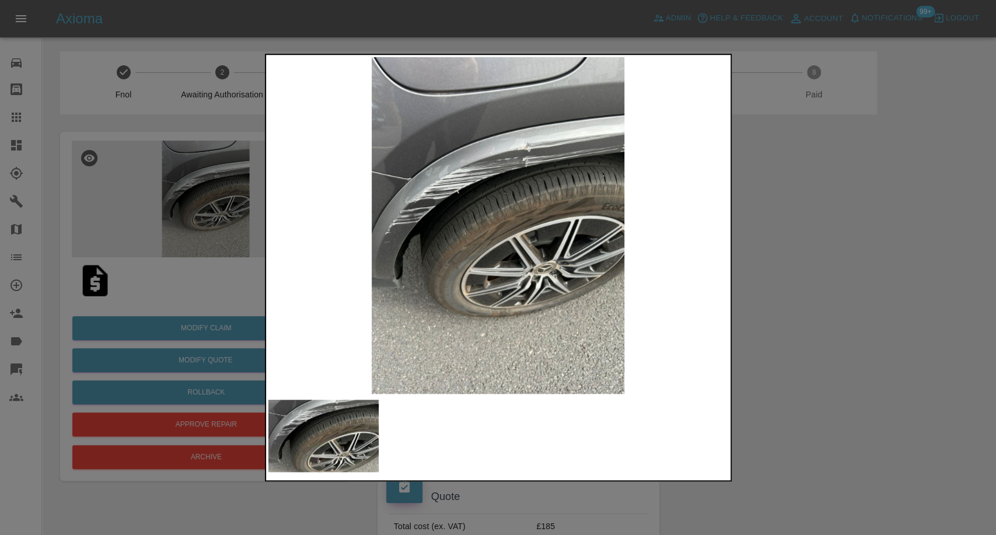
click at [864, 356] on div at bounding box center [498, 267] width 996 height 535
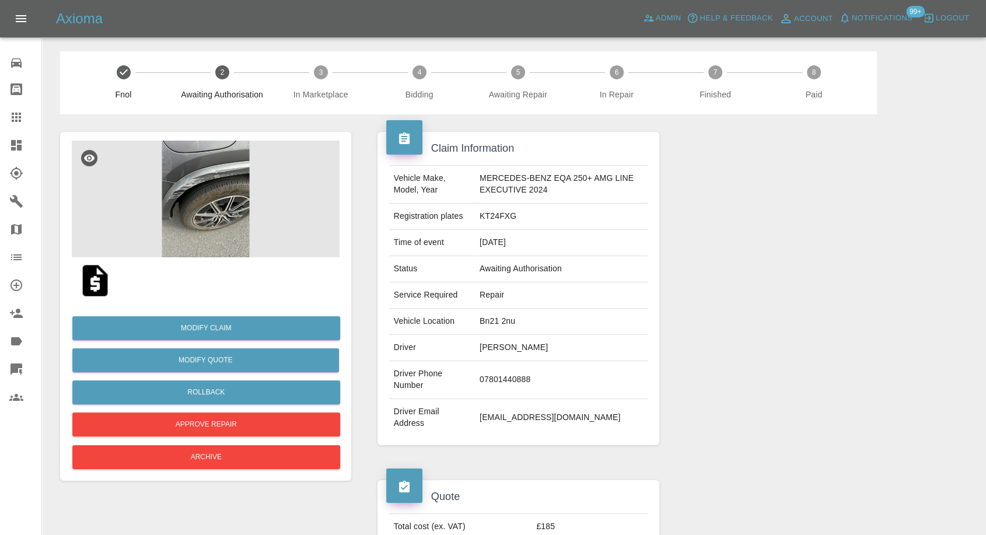
click at [90, 276] on img at bounding box center [94, 280] width 37 height 37
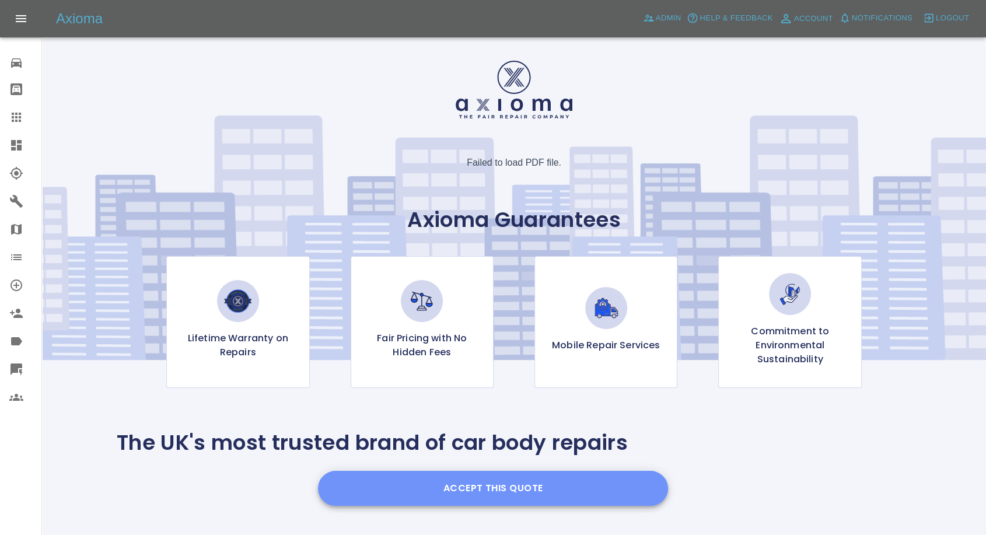
click at [499, 496] on button "Accept this Quote" at bounding box center [493, 488] width 350 height 35
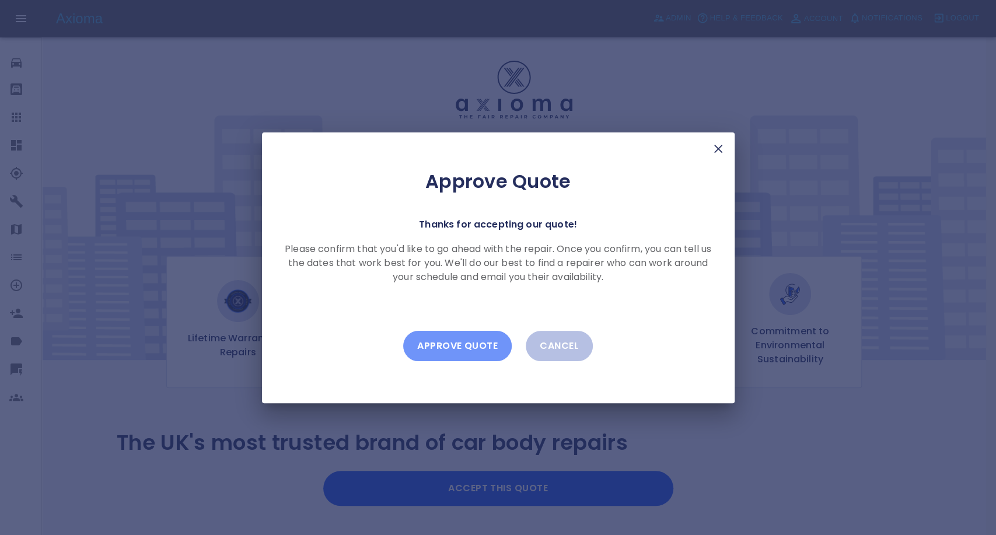
click at [472, 346] on button "Approve Quote" at bounding box center [457, 346] width 108 height 30
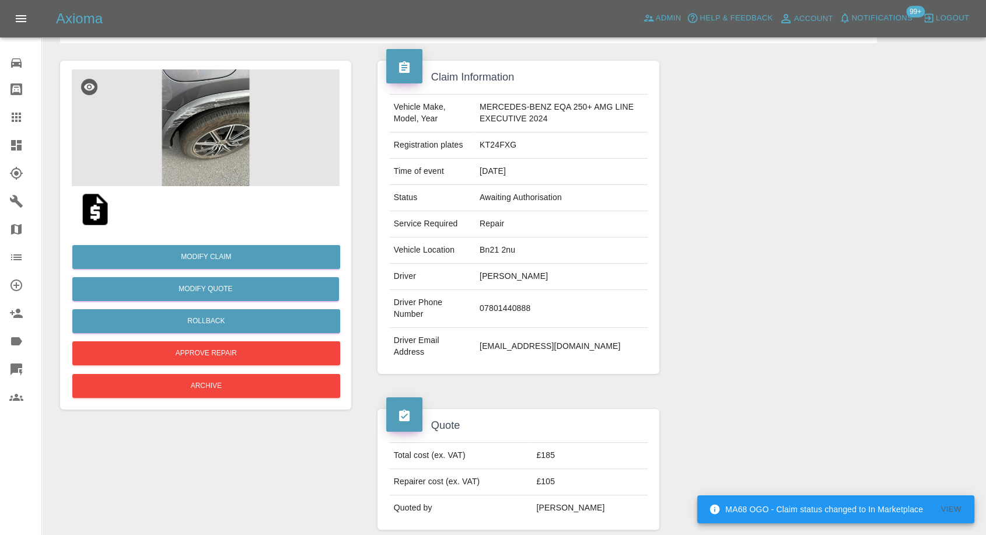
scroll to position [129, 0]
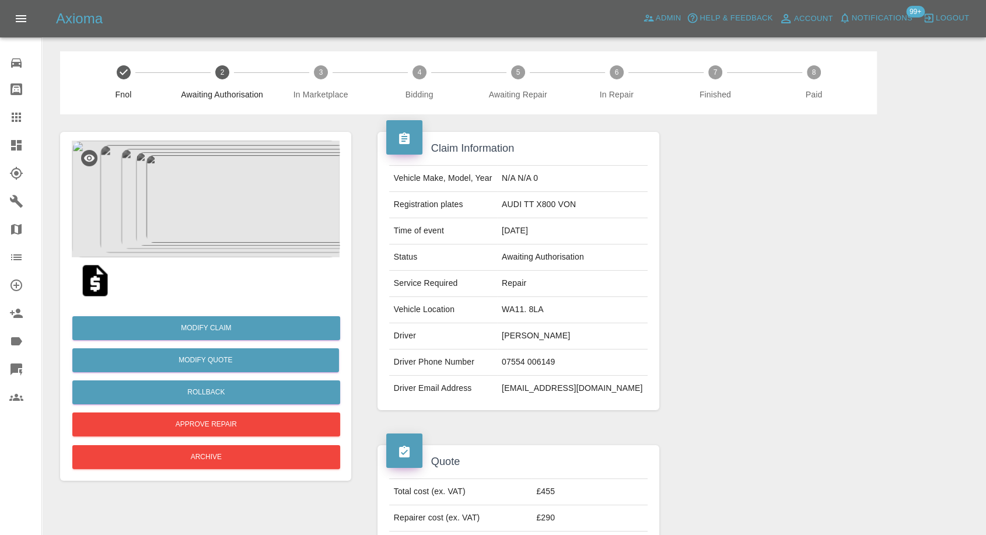
click at [161, 203] on img at bounding box center [206, 199] width 268 height 117
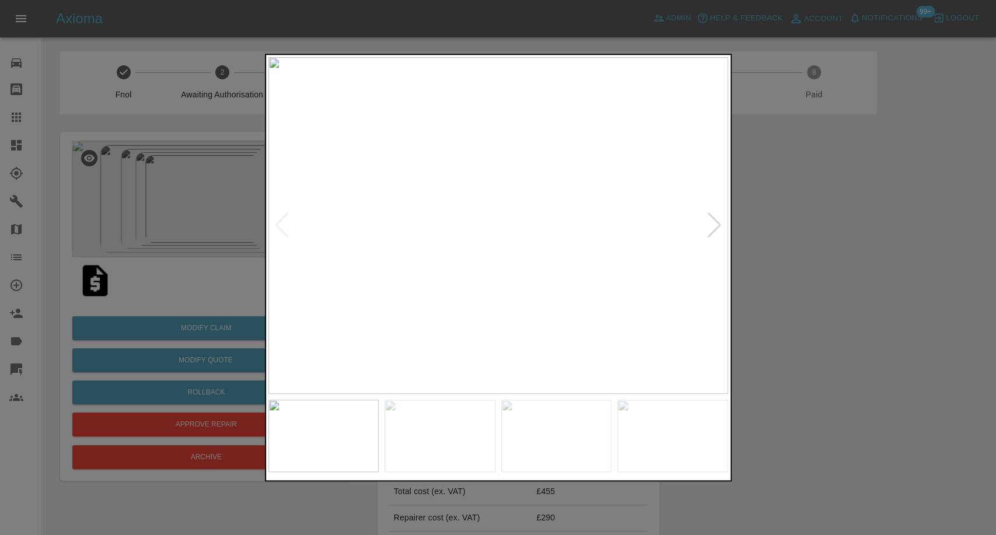
click at [880, 362] on div at bounding box center [498, 267] width 996 height 535
